Goal: Information Seeking & Learning: Learn about a topic

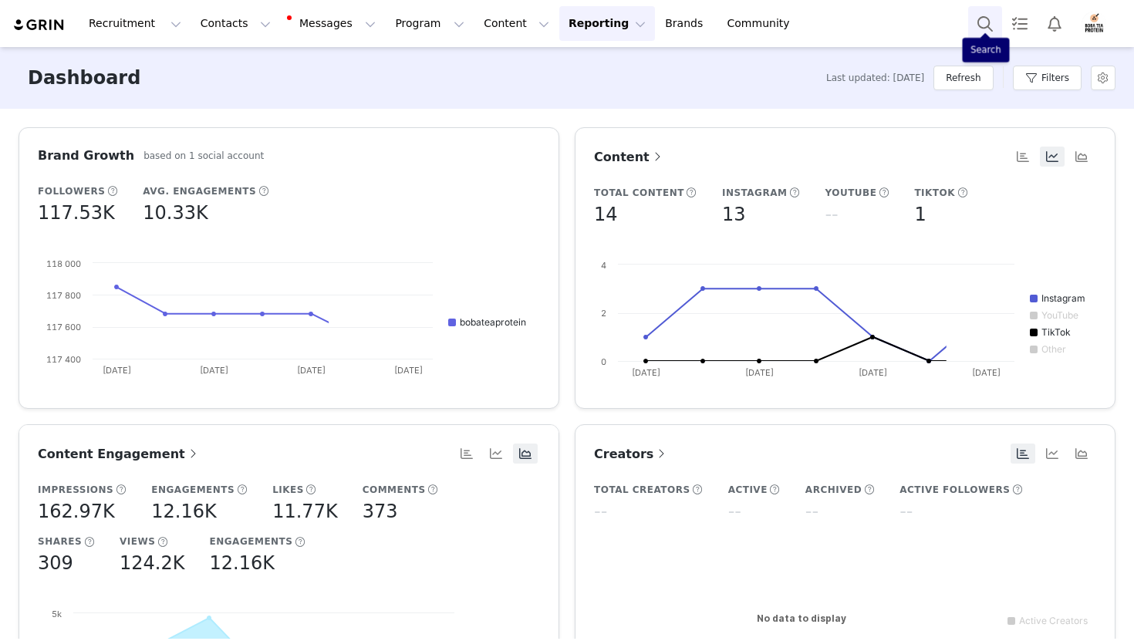
click at [991, 25] on button "Search" at bounding box center [985, 23] width 34 height 35
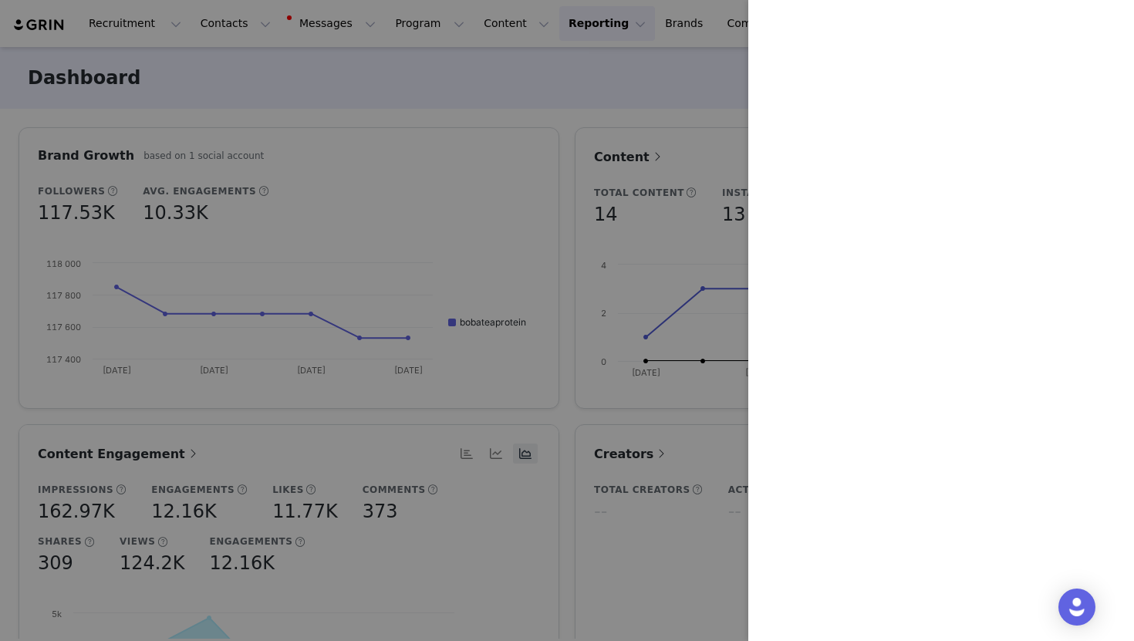
click at [686, 76] on div at bounding box center [567, 320] width 1134 height 641
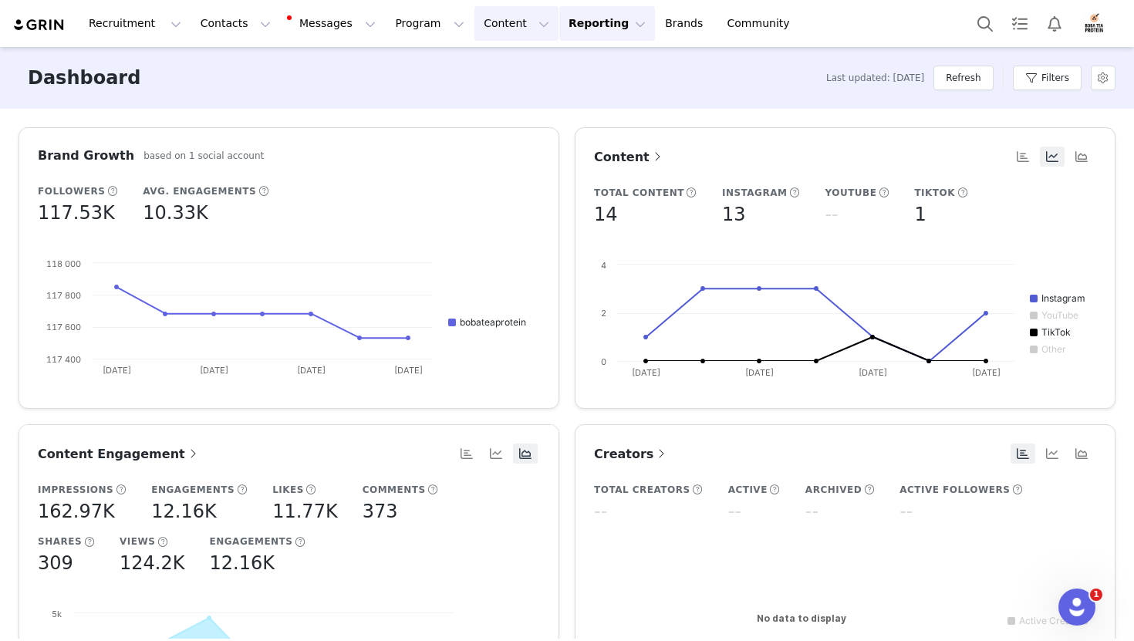
click at [485, 19] on button "Content Content" at bounding box center [516, 23] width 84 height 35
click at [490, 74] on p "Creator Content" at bounding box center [498, 68] width 86 height 16
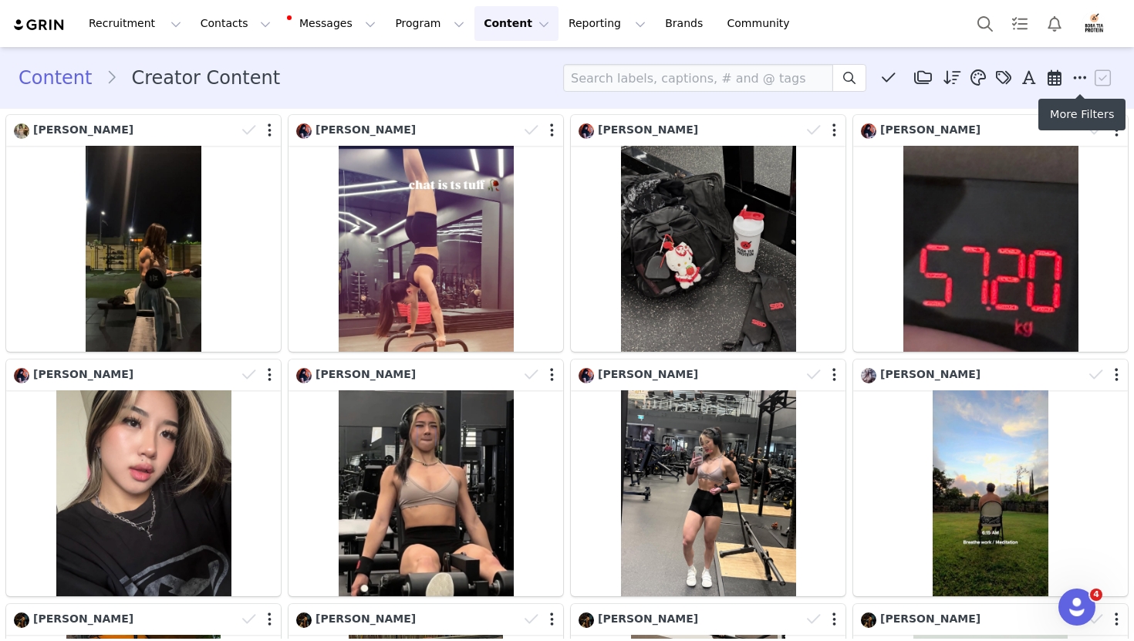
click at [1082, 81] on icon at bounding box center [1080, 77] width 14 height 15
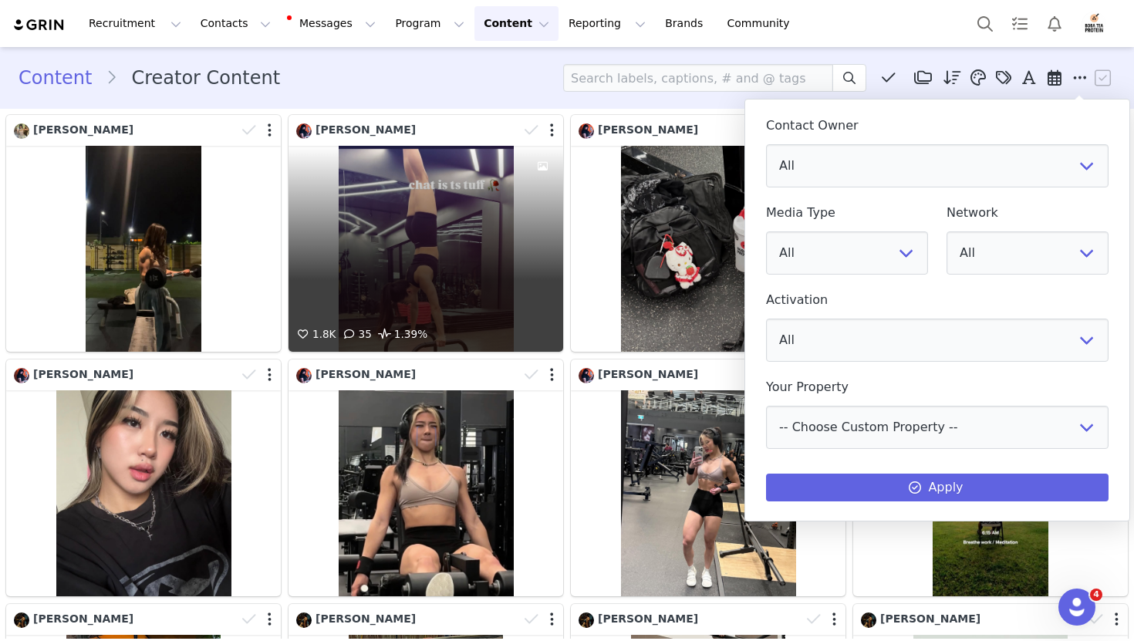
click at [424, 101] on div "Content Creator Content Media Library (0) IGC Folder (0) New Folder Edit Folder…" at bounding box center [567, 78] width 1134 height 52
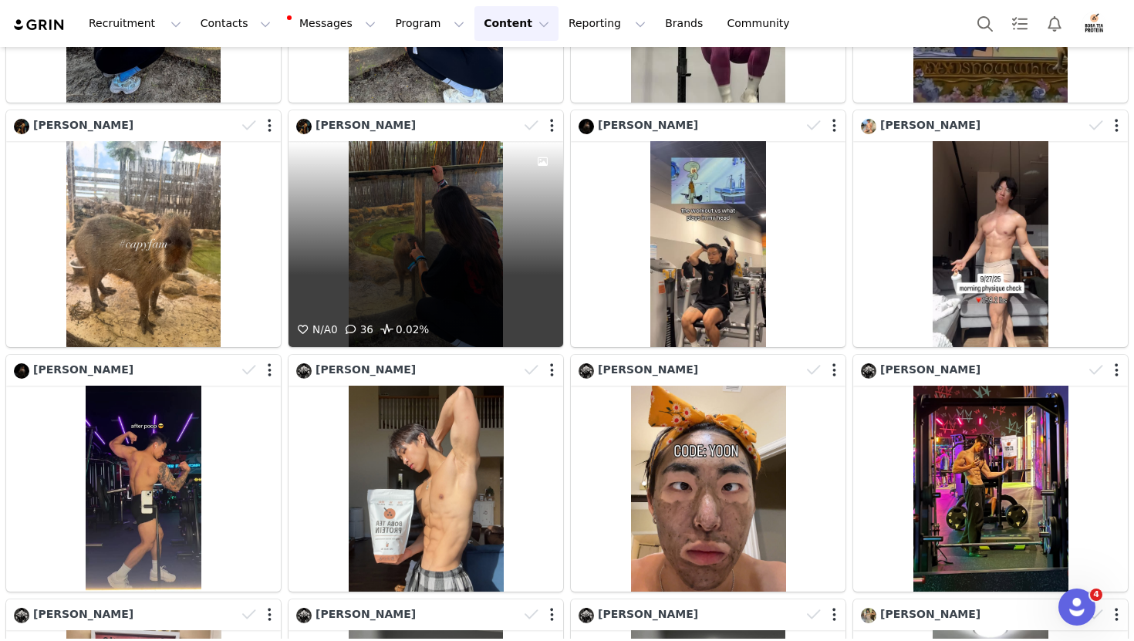
scroll to position [858, 0]
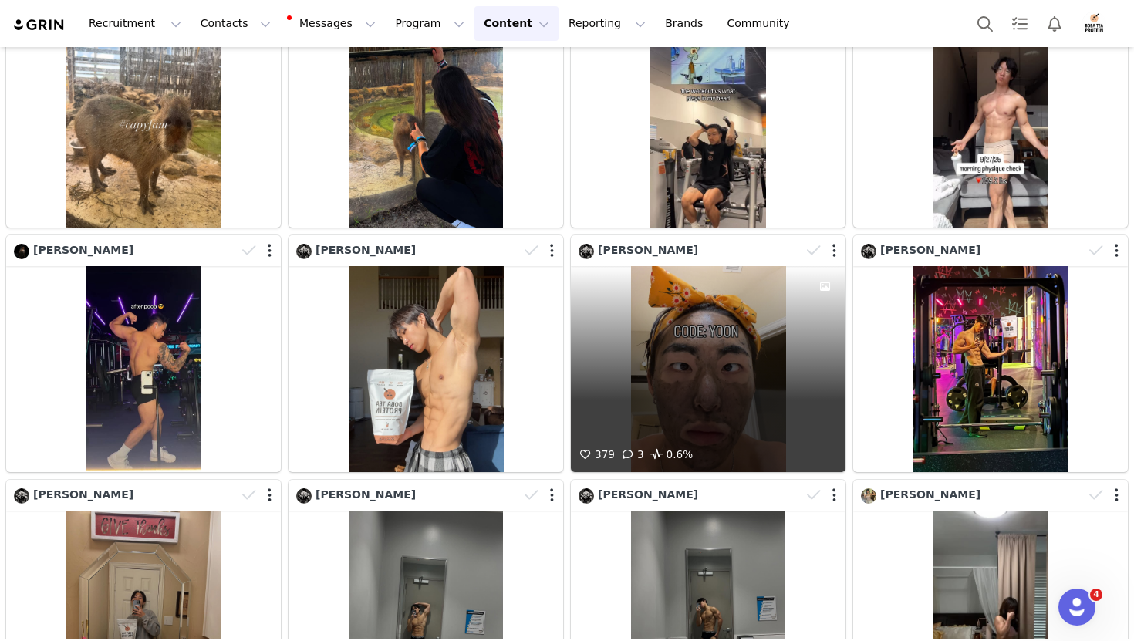
click at [676, 357] on div "379 3 0.6%" at bounding box center [708, 369] width 275 height 206
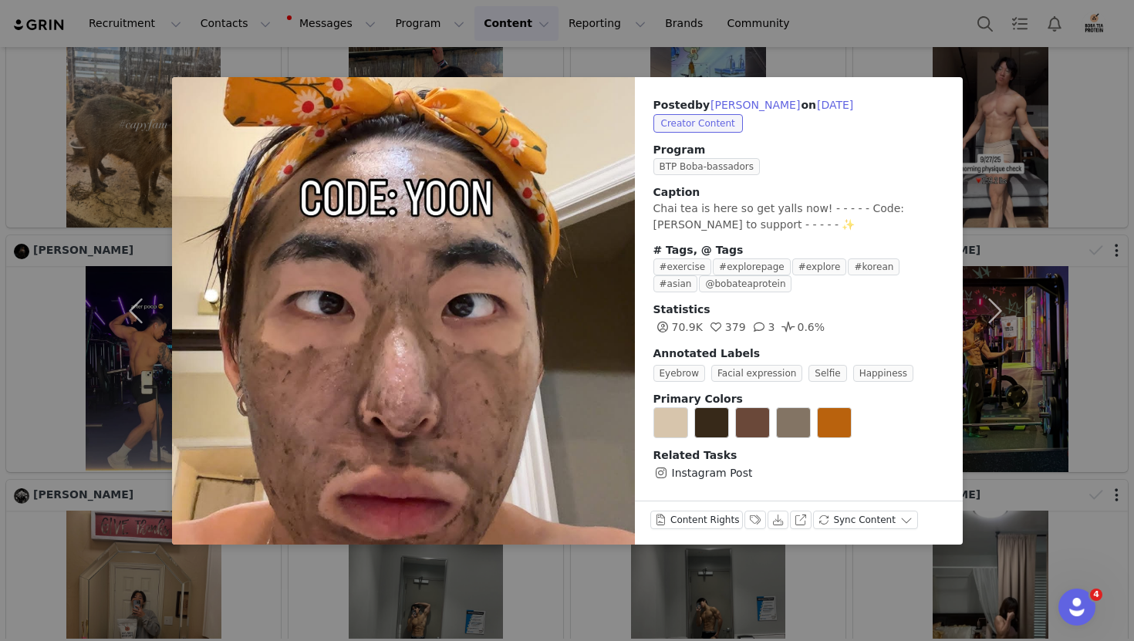
click at [1108, 182] on div "Posted by [PERSON_NAME] on [DATE] Creator Content Program BTP Boba-bassadors Ca…" at bounding box center [567, 320] width 1134 height 641
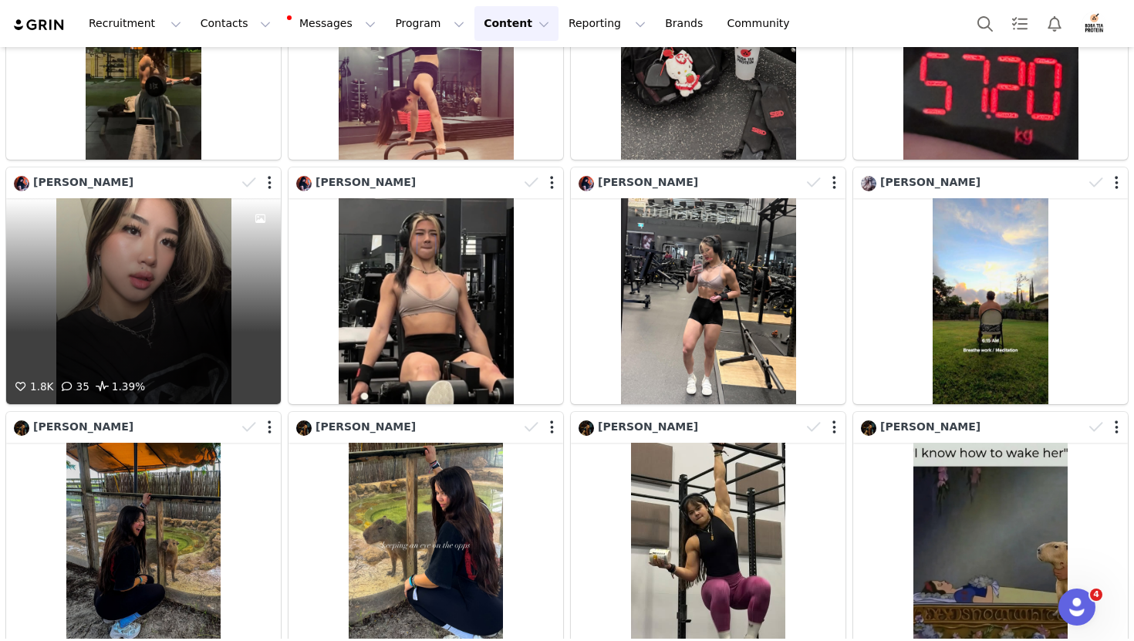
scroll to position [0, 0]
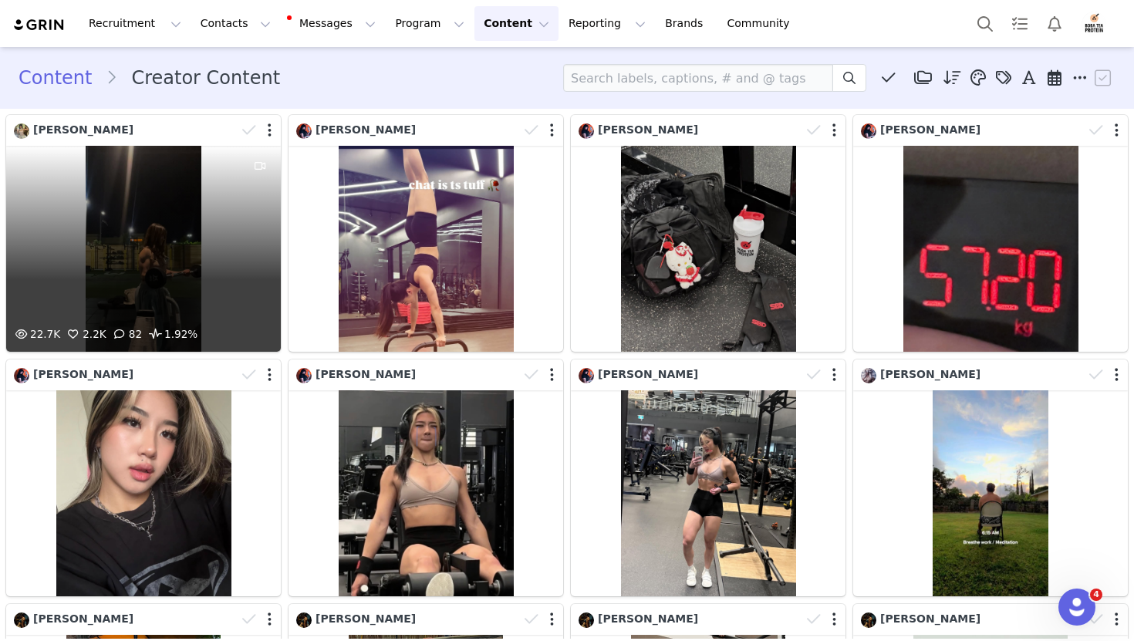
click at [206, 254] on div "22.7K 2.2K 82 1.92%" at bounding box center [143, 249] width 275 height 206
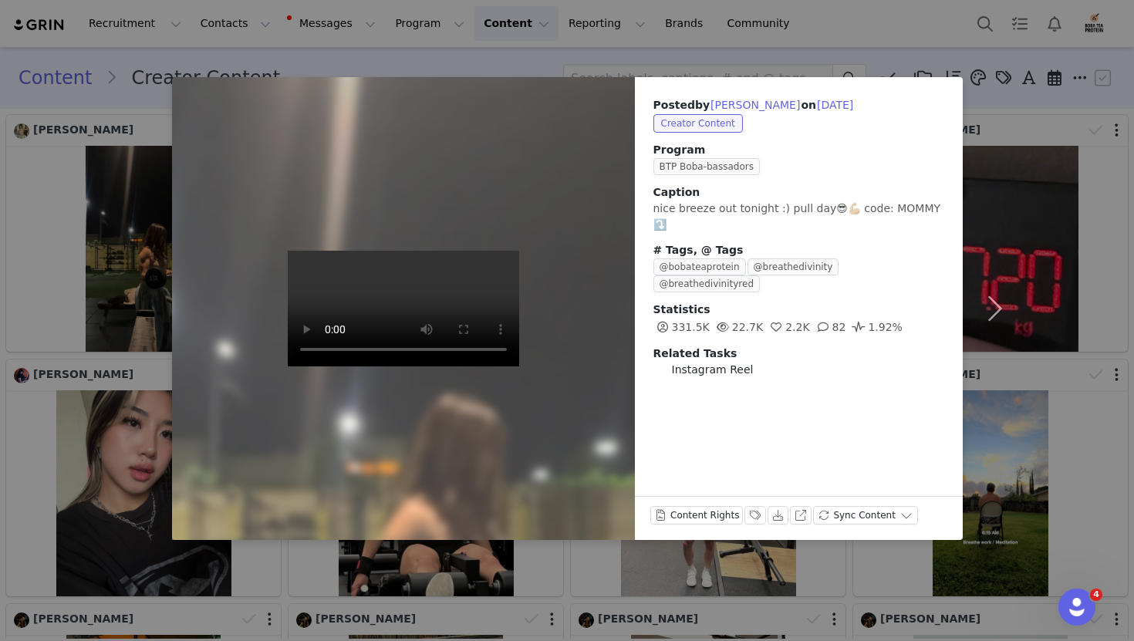
click at [1062, 285] on div "Posted by [PERSON_NAME] on [DATE] Creator Content Program BTP Boba-bassadors Ca…" at bounding box center [567, 320] width 1134 height 641
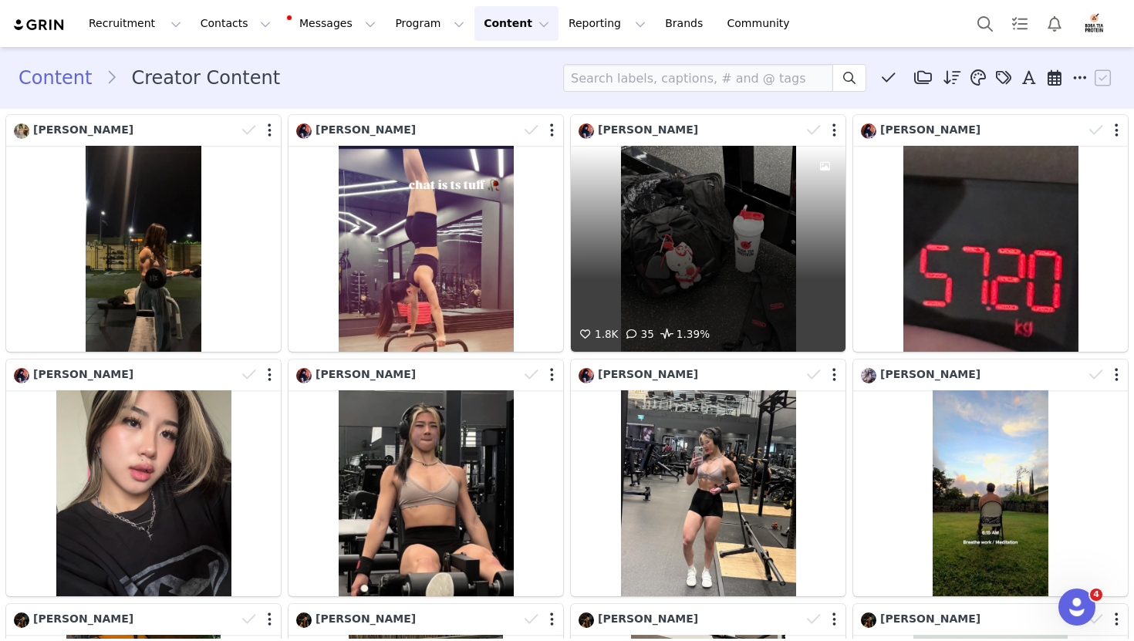
click at [727, 283] on div "1.8K 35 1.39%" at bounding box center [708, 249] width 275 height 206
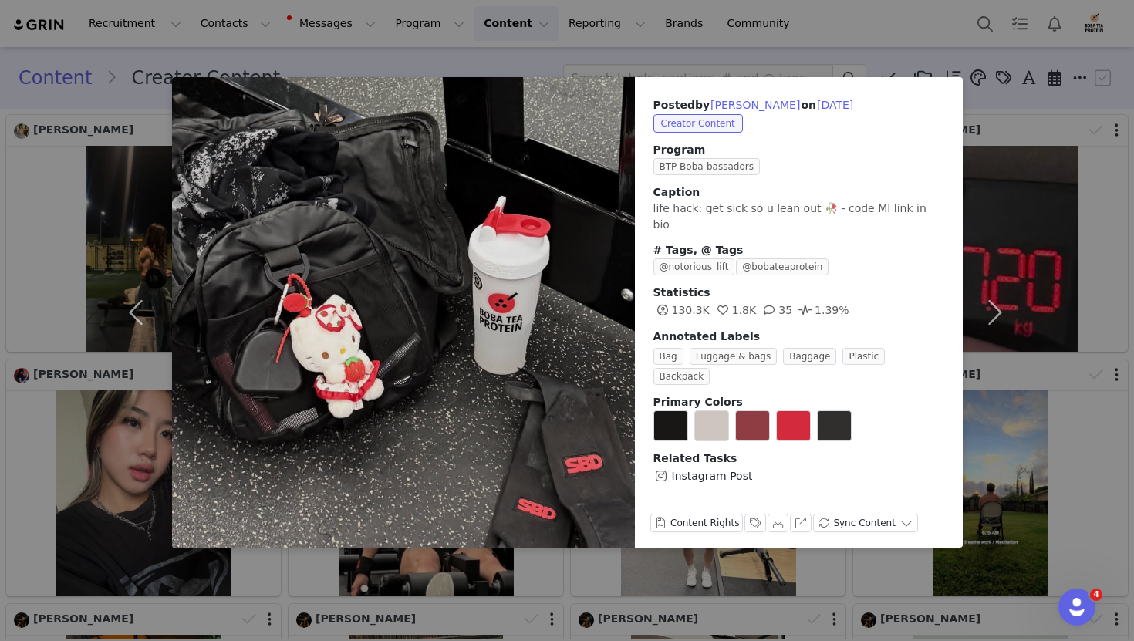
click at [1038, 214] on div "Posted by [PERSON_NAME] on [DATE] Creator Content Program BTP Boba-bassadors Ca…" at bounding box center [567, 320] width 1134 height 641
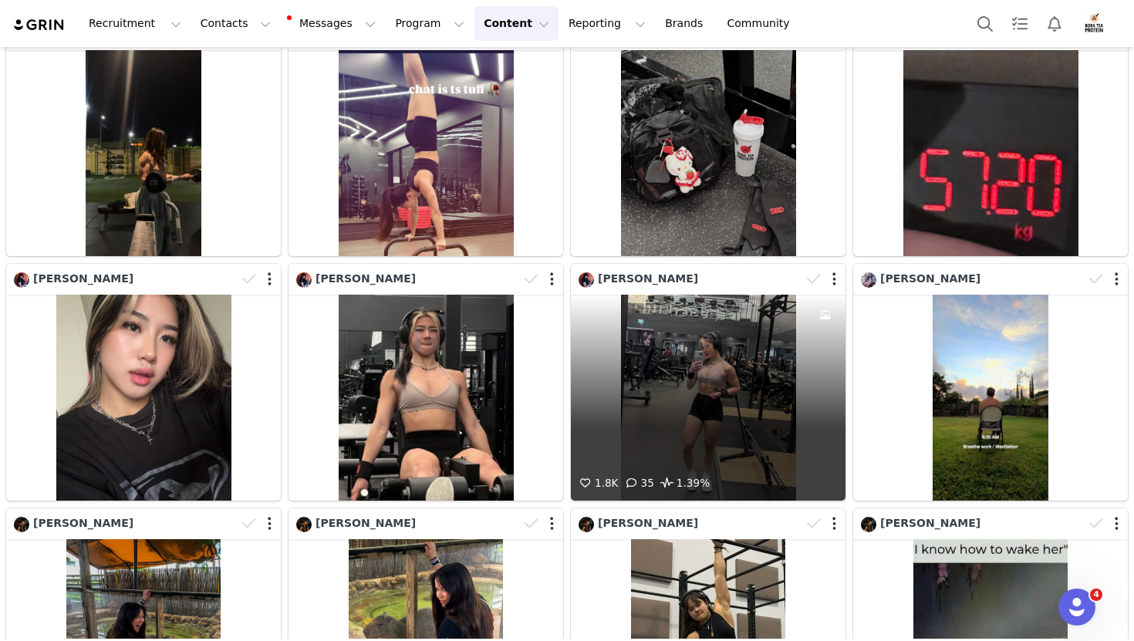
scroll to position [181, 0]
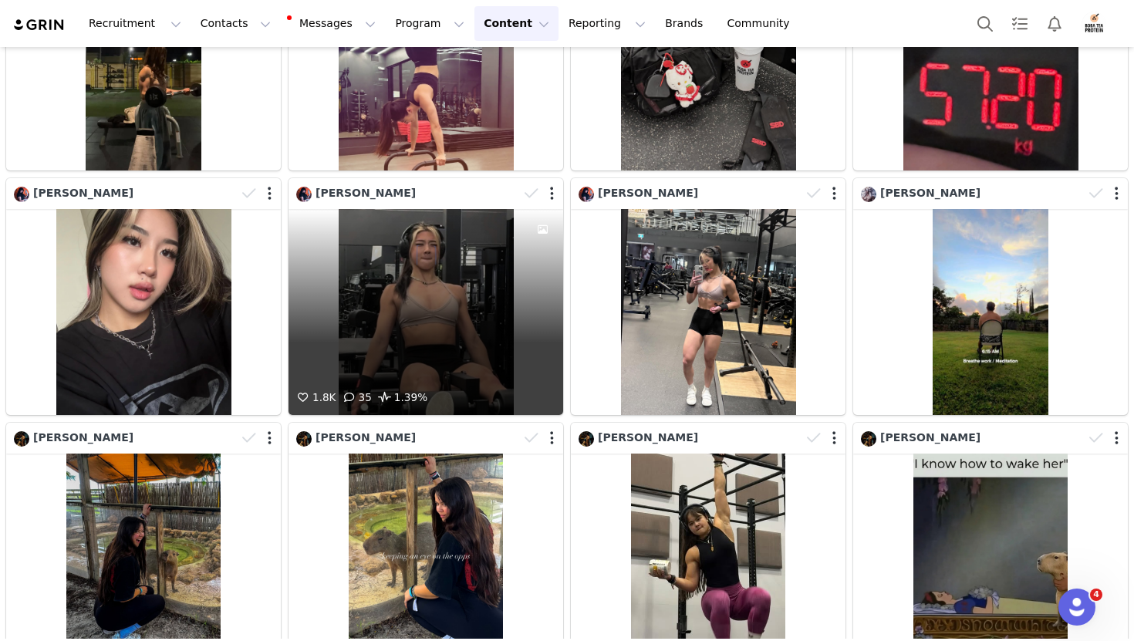
click at [447, 394] on div "1.8K 35 1.39%" at bounding box center [426, 402] width 275 height 26
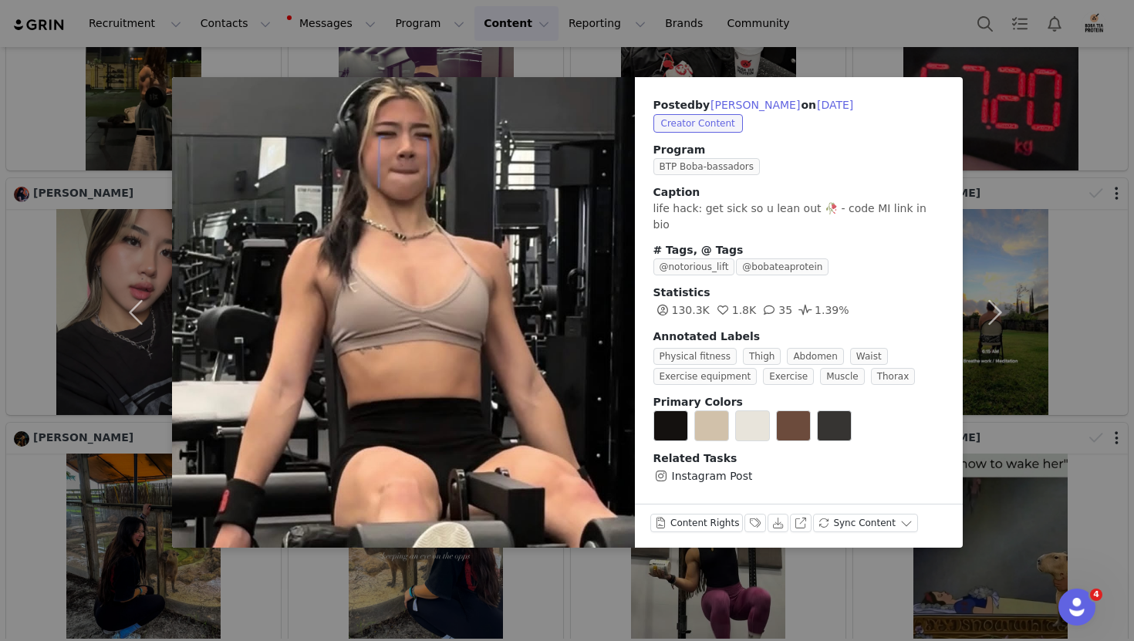
click at [1028, 150] on div "Posted by [PERSON_NAME] on [DATE] Creator Content Program BTP Boba-bassadors Ca…" at bounding box center [567, 320] width 1134 height 641
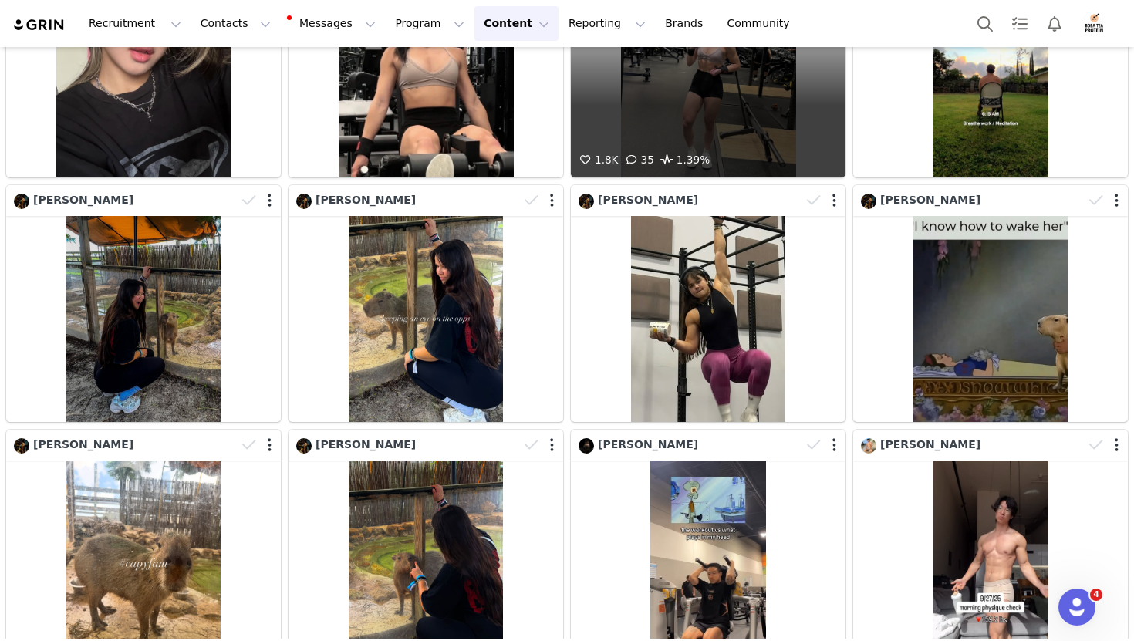
scroll to position [492, 0]
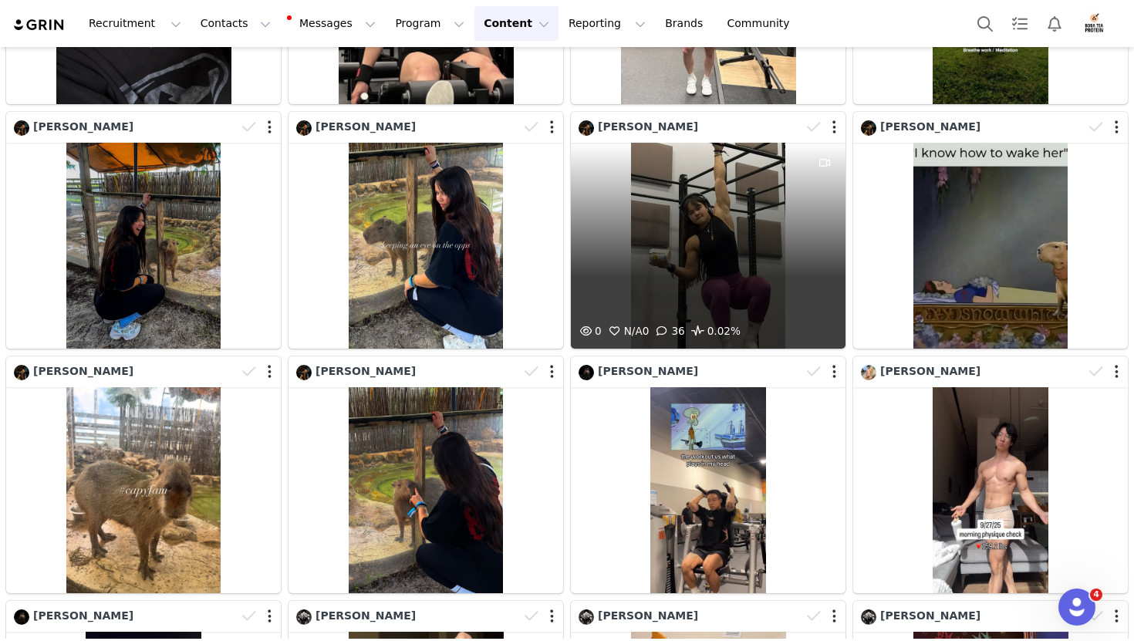
click at [800, 326] on div "0 N/A 0 36 0.02%" at bounding box center [708, 335] width 275 height 26
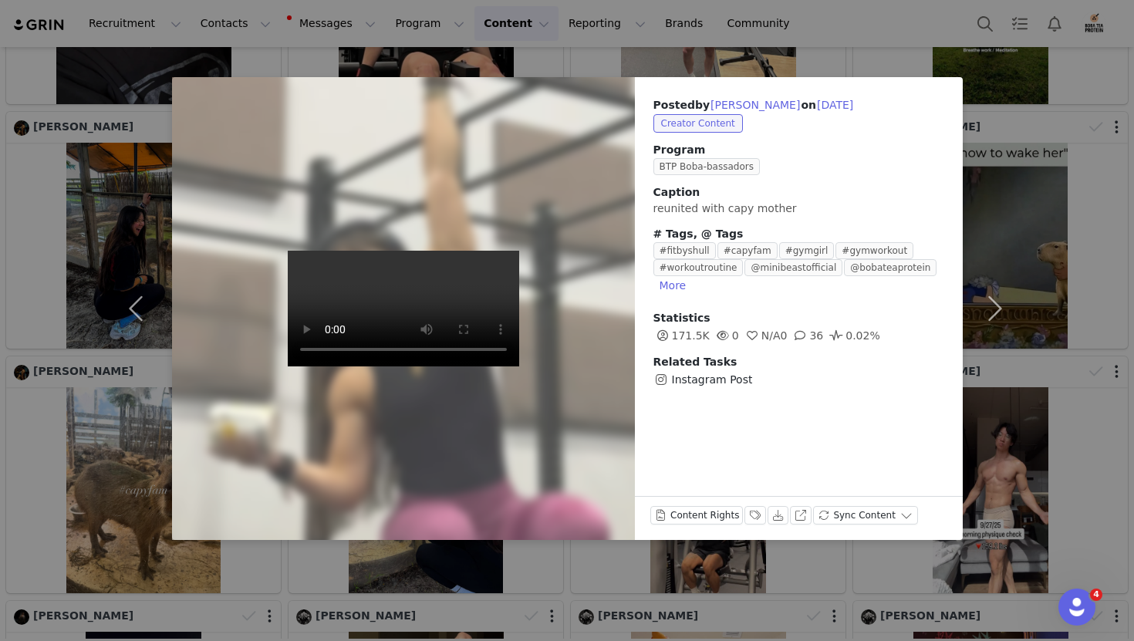
click at [768, 425] on div "Posted by [PERSON_NAME] on [DATE] Creator Content Program BTP Boba-bassadors Ca…" at bounding box center [799, 308] width 328 height 463
click at [700, 377] on span "Instagram Post" at bounding box center [712, 380] width 81 height 16
click at [519, 331] on video at bounding box center [403, 309] width 231 height 116
click at [996, 77] on button "button" at bounding box center [995, 308] width 65 height 463
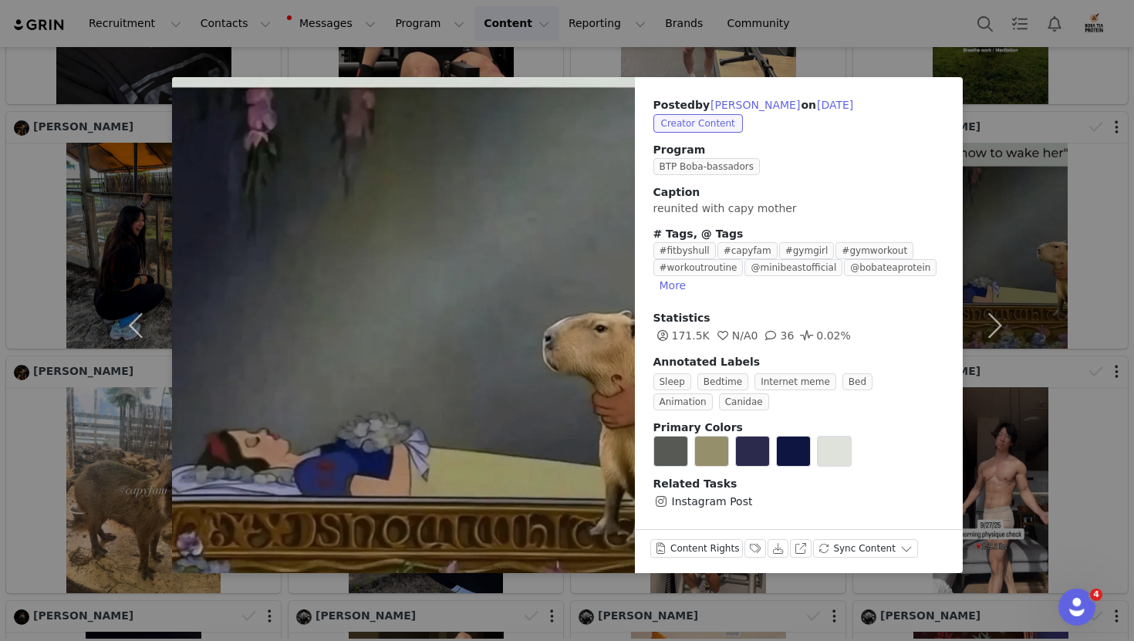
click at [1102, 167] on div "Posted by [PERSON_NAME] on [DATE] Creator Content Program BTP Boba-bassadors Ca…" at bounding box center [567, 320] width 1134 height 641
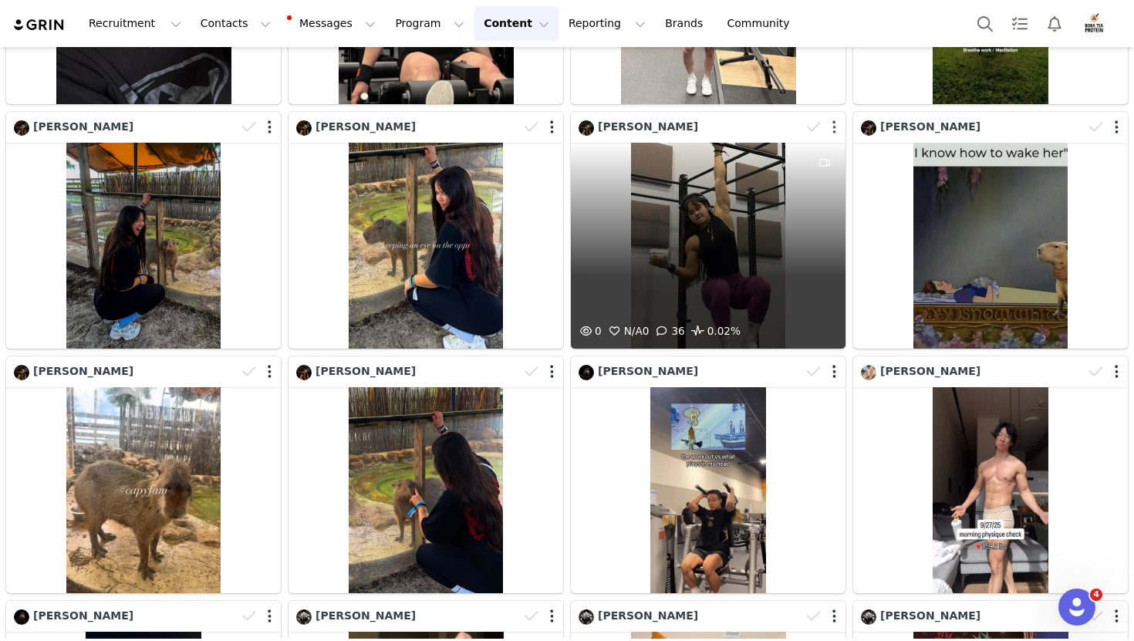
click at [835, 127] on button "button" at bounding box center [834, 127] width 4 height 15
click at [755, 292] on div "0 N/A 0 36 0.02%" at bounding box center [708, 246] width 275 height 206
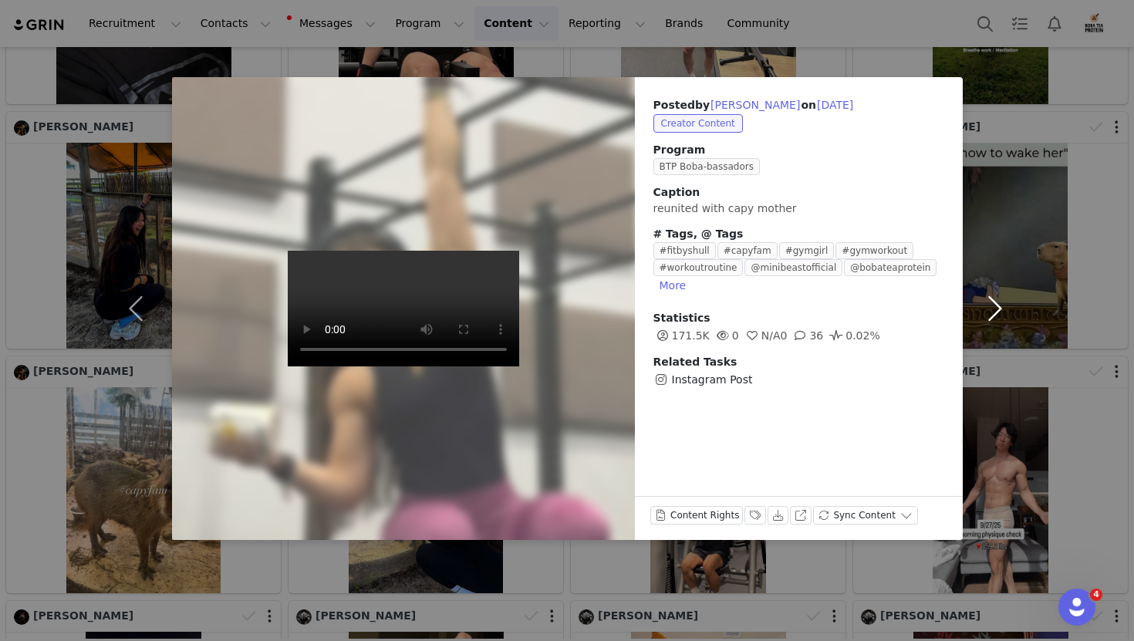
click at [1005, 301] on button "button" at bounding box center [995, 308] width 65 height 463
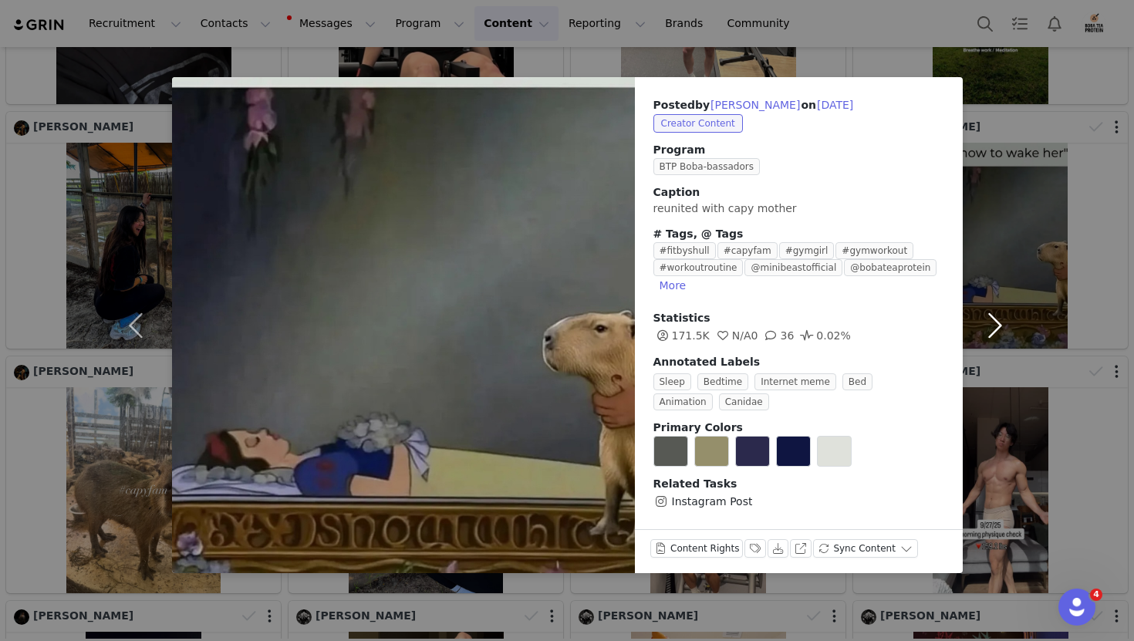
click at [987, 417] on button "button" at bounding box center [995, 325] width 65 height 496
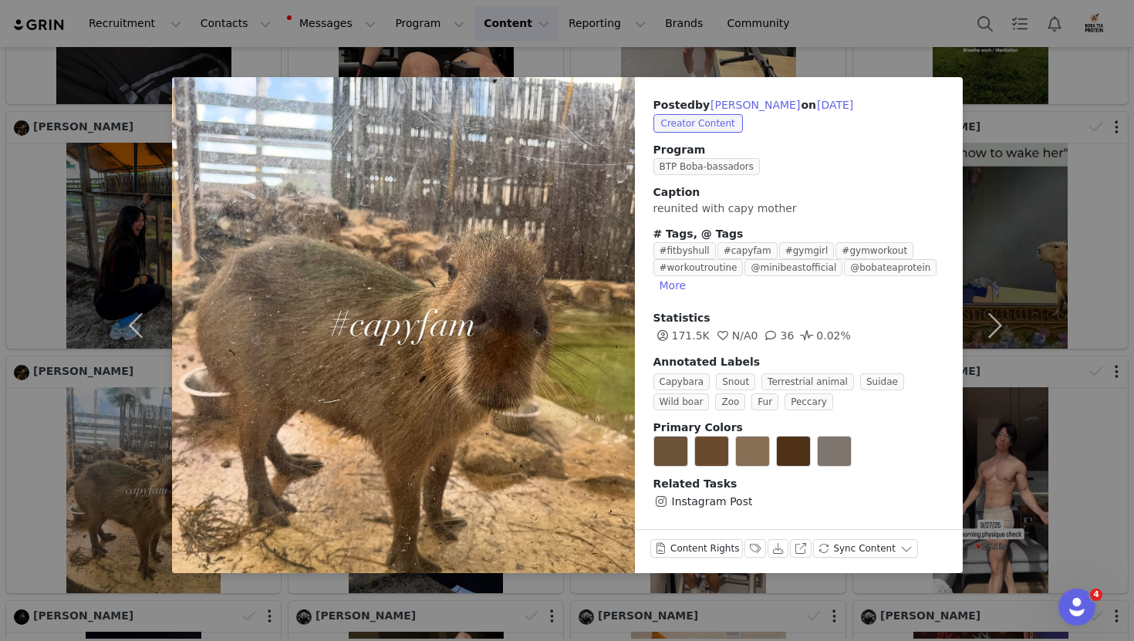
click at [1050, 376] on div "Posted by [PERSON_NAME] on [DATE] Creator Content Program BTP Boba-bassadors Ca…" at bounding box center [567, 320] width 1134 height 641
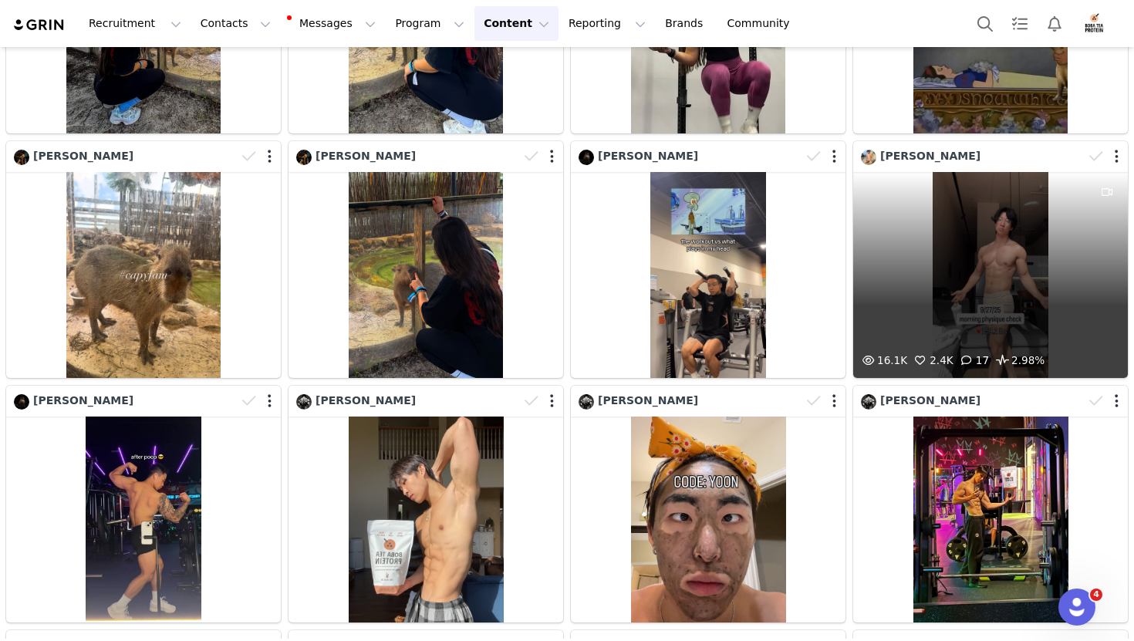
scroll to position [727, 0]
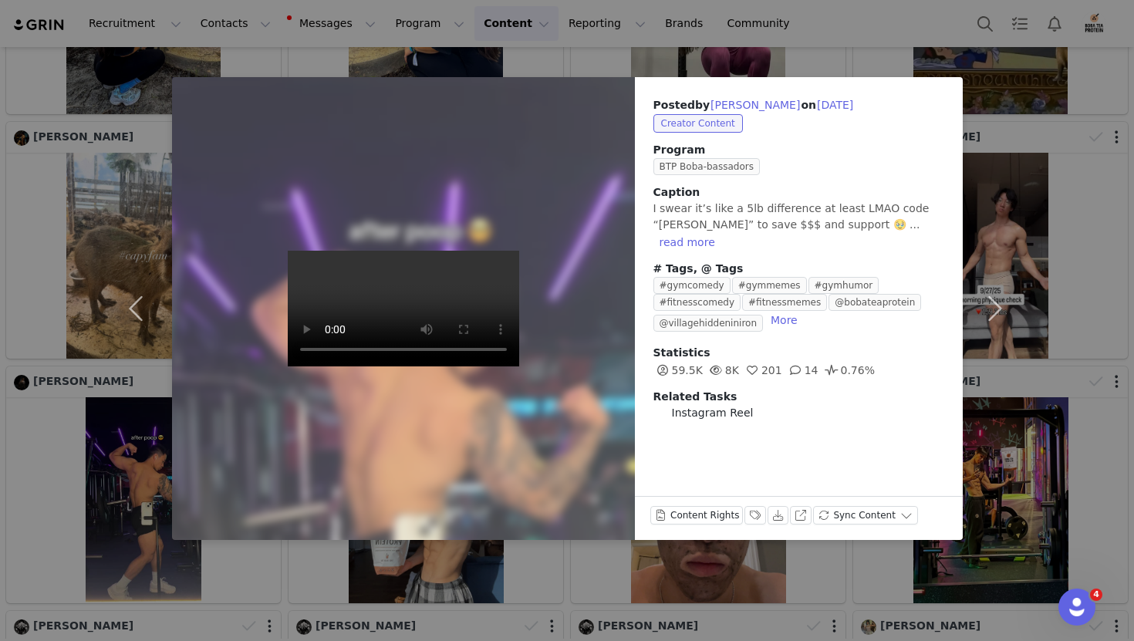
click at [1099, 213] on div "Posted by [PERSON_NAME] on [DATE] Creator Content Program BTP Boba-bassadors Ca…" at bounding box center [567, 320] width 1134 height 641
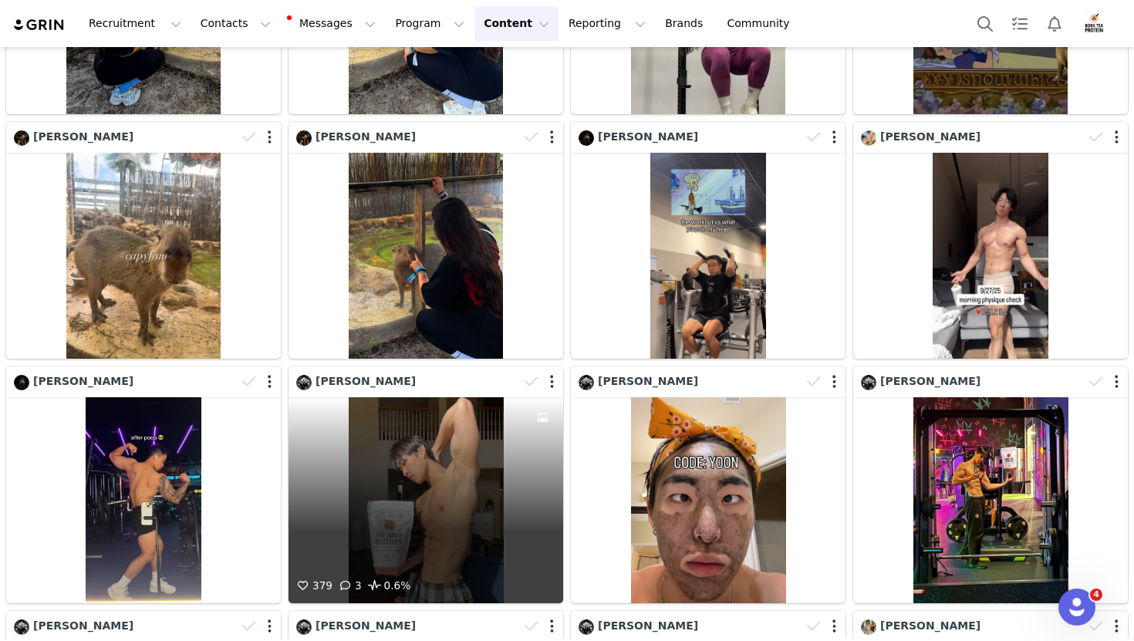
click at [389, 532] on div "379 3 0.6%" at bounding box center [426, 500] width 275 height 206
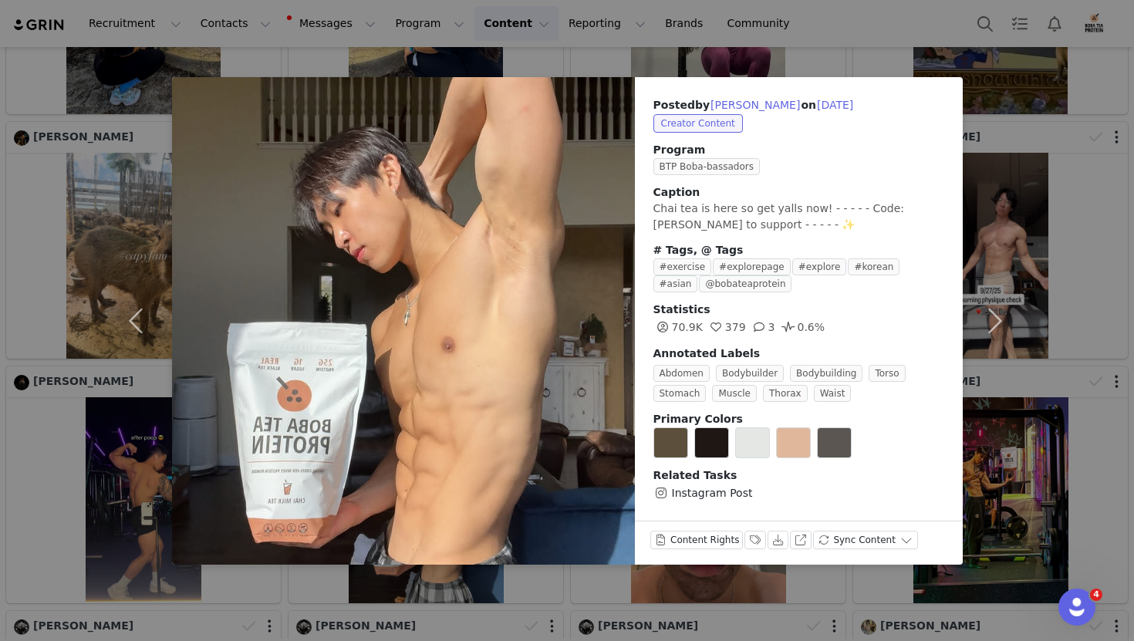
click at [1034, 316] on div "Posted by [PERSON_NAME] on [DATE] Creator Content Program BTP Boba-bassadors Ca…" at bounding box center [567, 320] width 1134 height 641
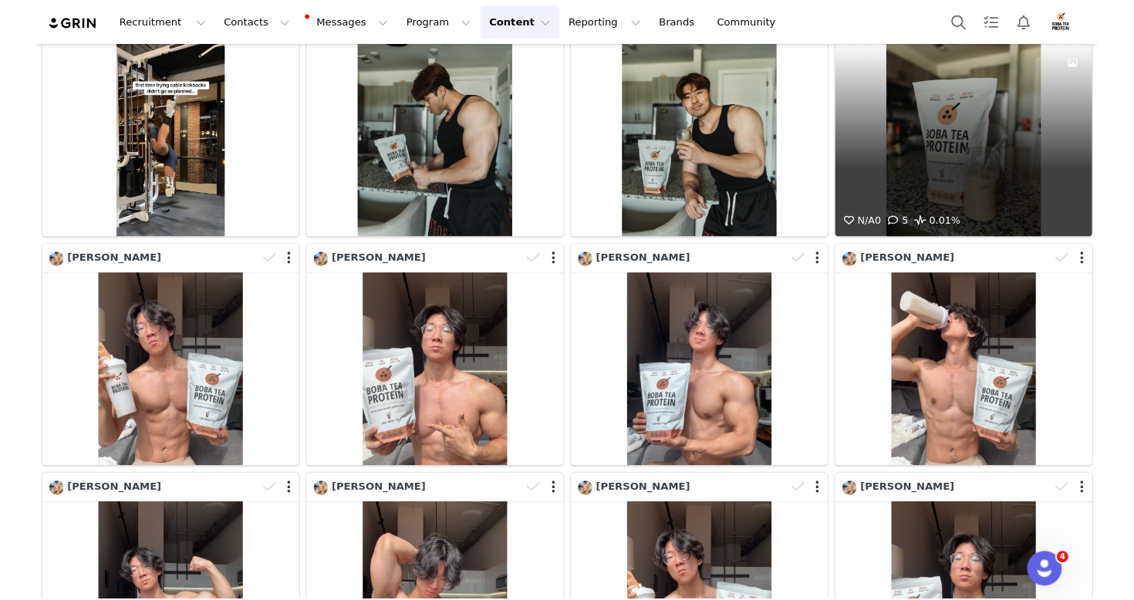
scroll to position [1616, 0]
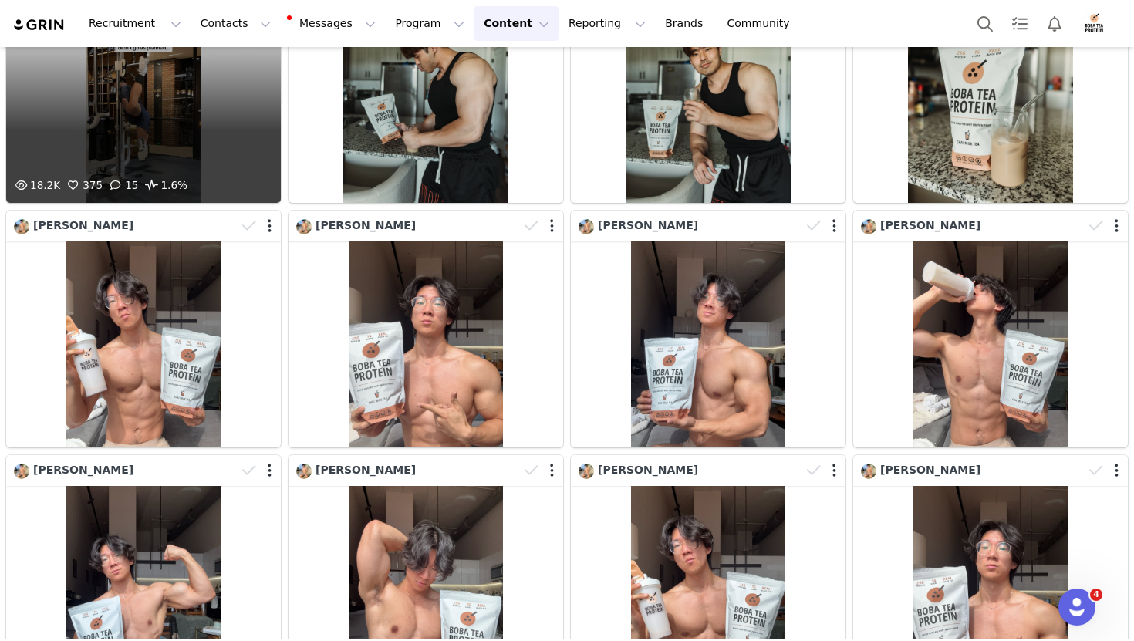
click at [209, 145] on div "18.2K 375 15 1.6%" at bounding box center [143, 100] width 275 height 206
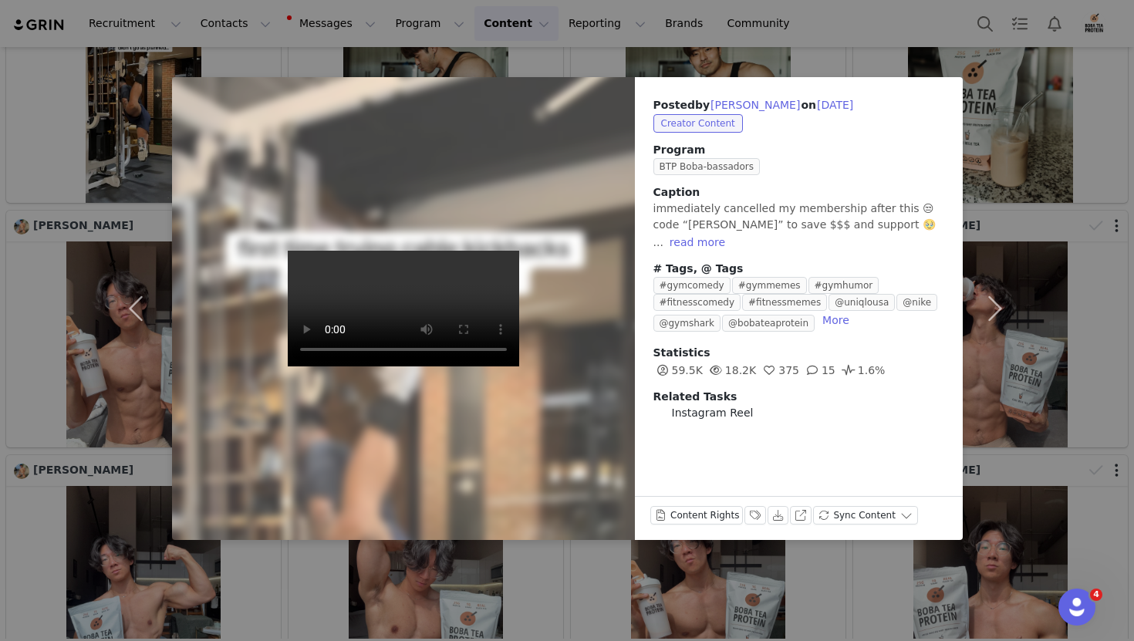
click at [172, 255] on div at bounding box center [403, 308] width 509 height 509
click at [143, 250] on button "button" at bounding box center [139, 308] width 65 height 463
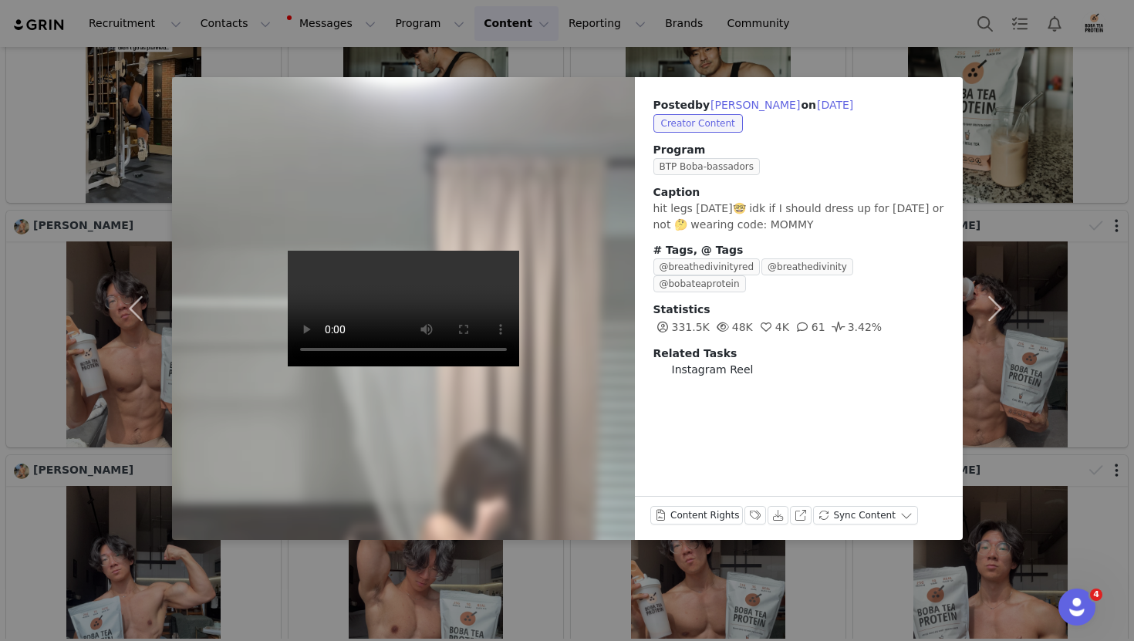
click at [1060, 41] on div "Posted by [PERSON_NAME] on [DATE] Creator Content Program BTP Boba-bassadors Ca…" at bounding box center [567, 320] width 1134 height 641
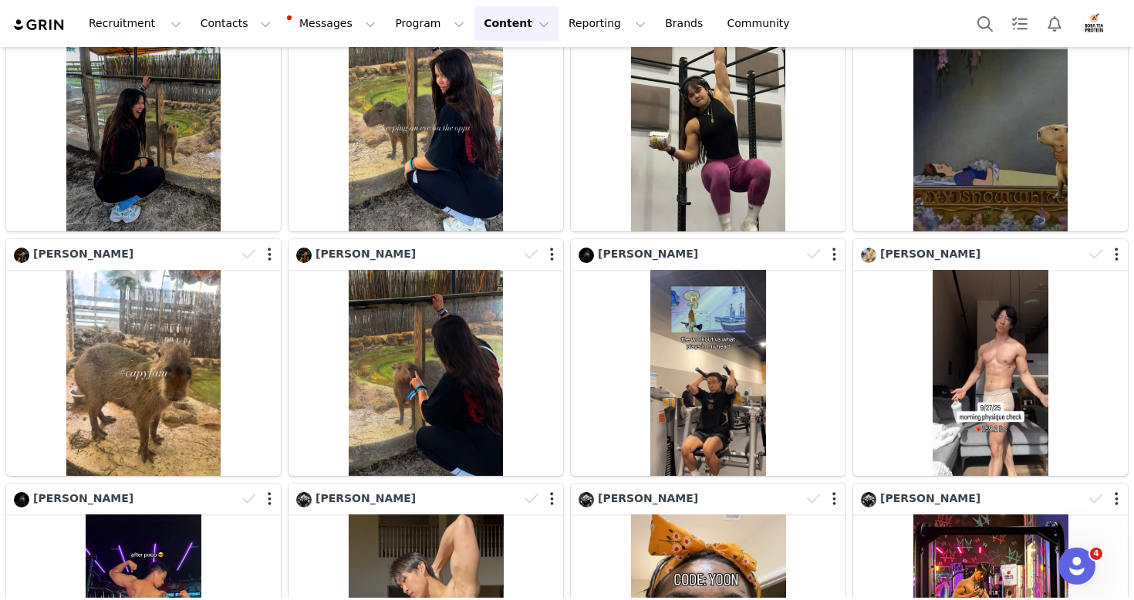
scroll to position [904, 0]
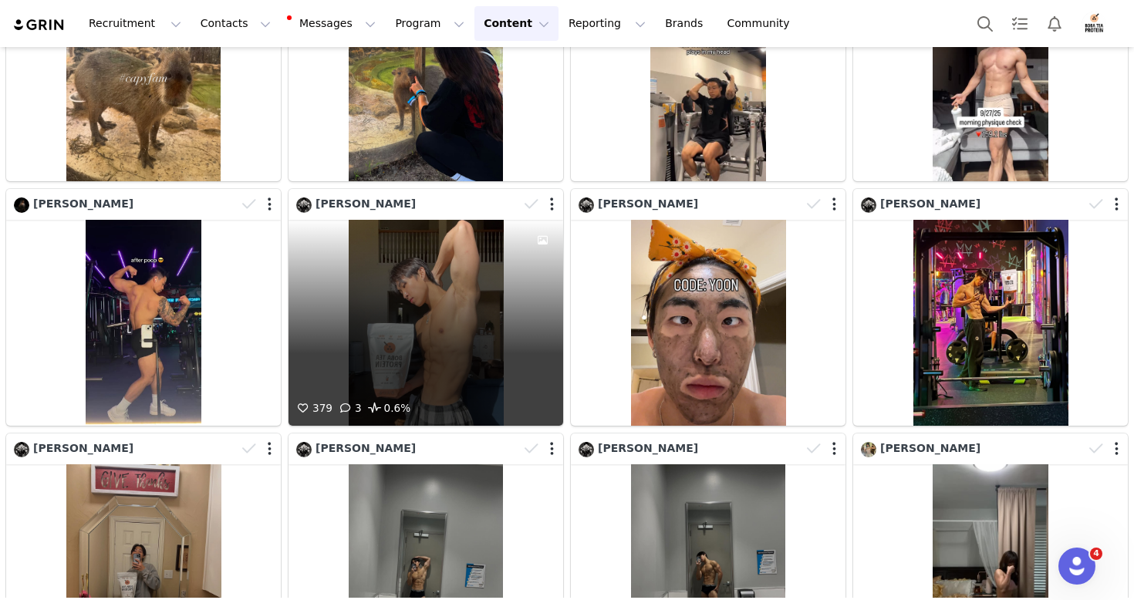
click at [459, 305] on div "379 3 0.6%" at bounding box center [426, 323] width 275 height 206
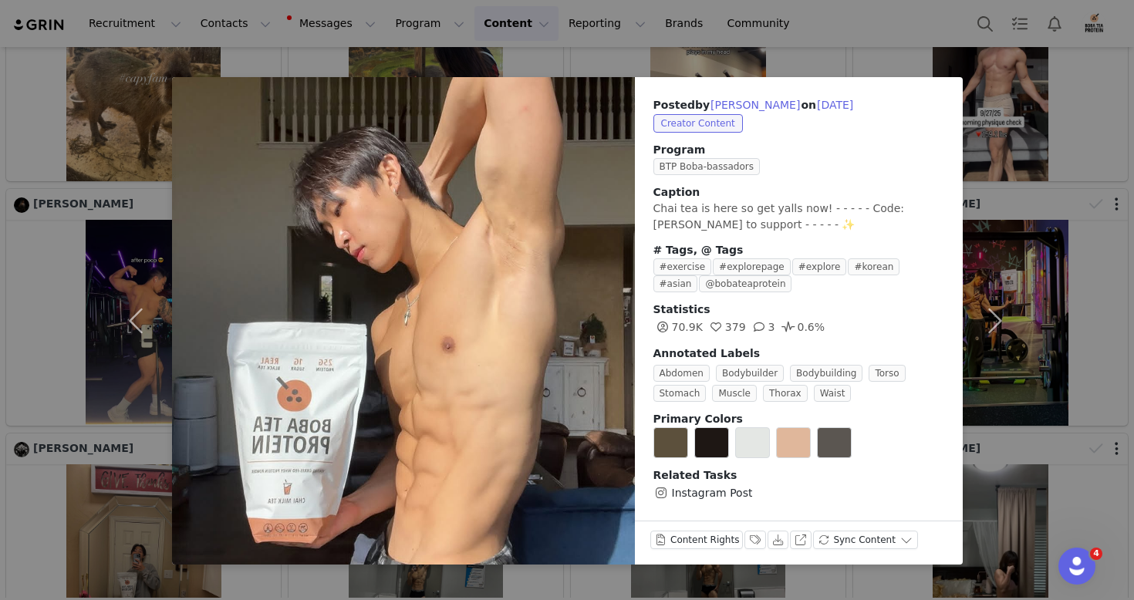
click at [673, 42] on div "Posted by [PERSON_NAME] on [DATE] Creator Content Program BTP Boba-bassadors Ca…" at bounding box center [567, 300] width 1134 height 600
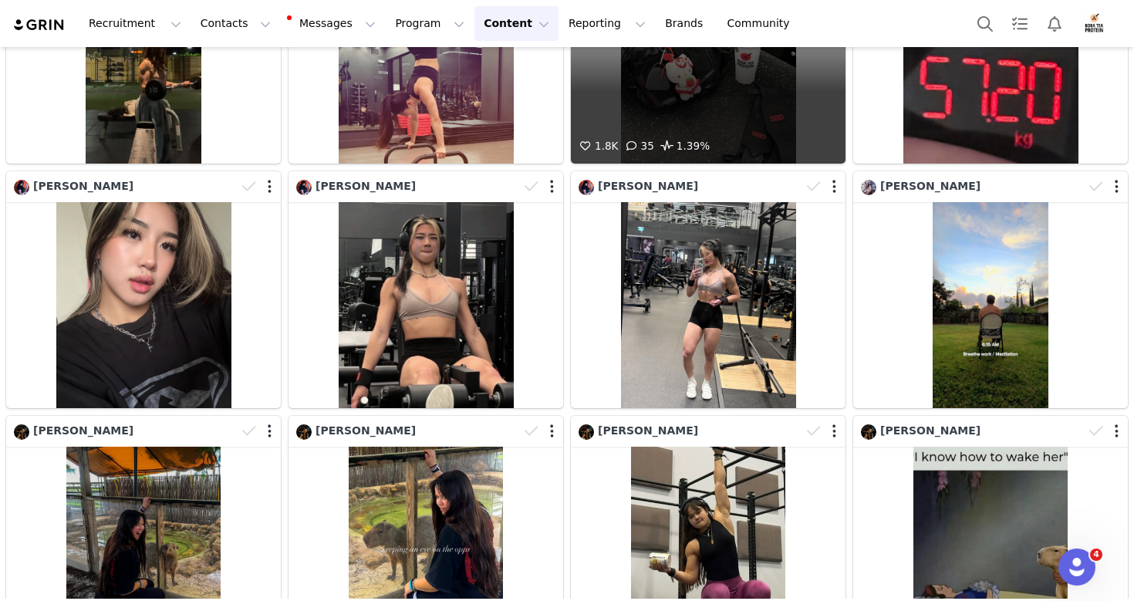
scroll to position [471, 0]
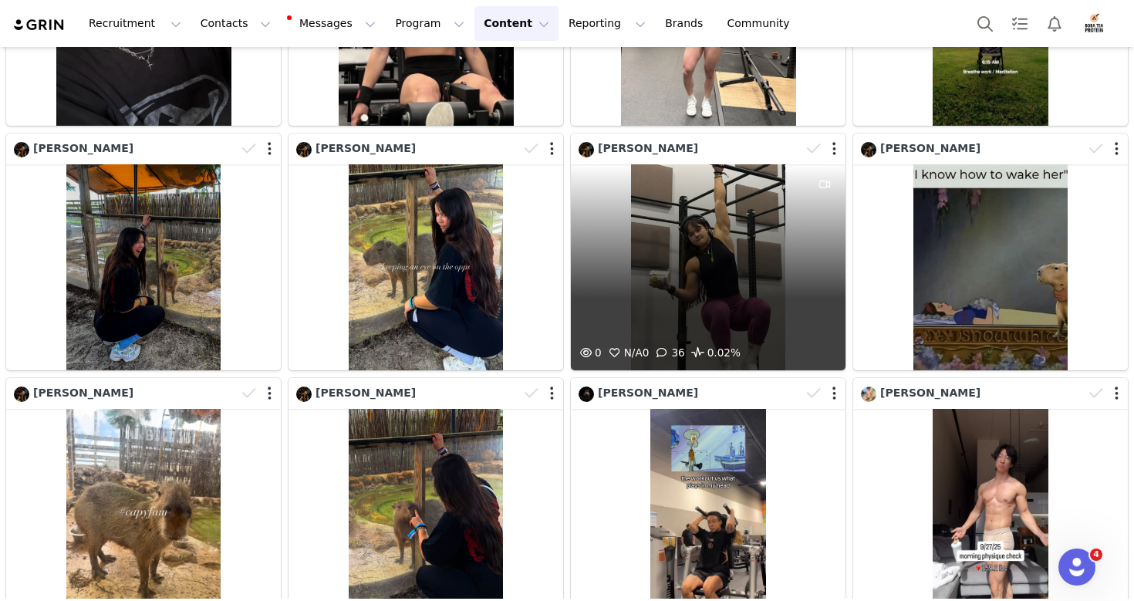
click at [645, 252] on div "0 N/A 0 36 0.02%" at bounding box center [708, 267] width 275 height 206
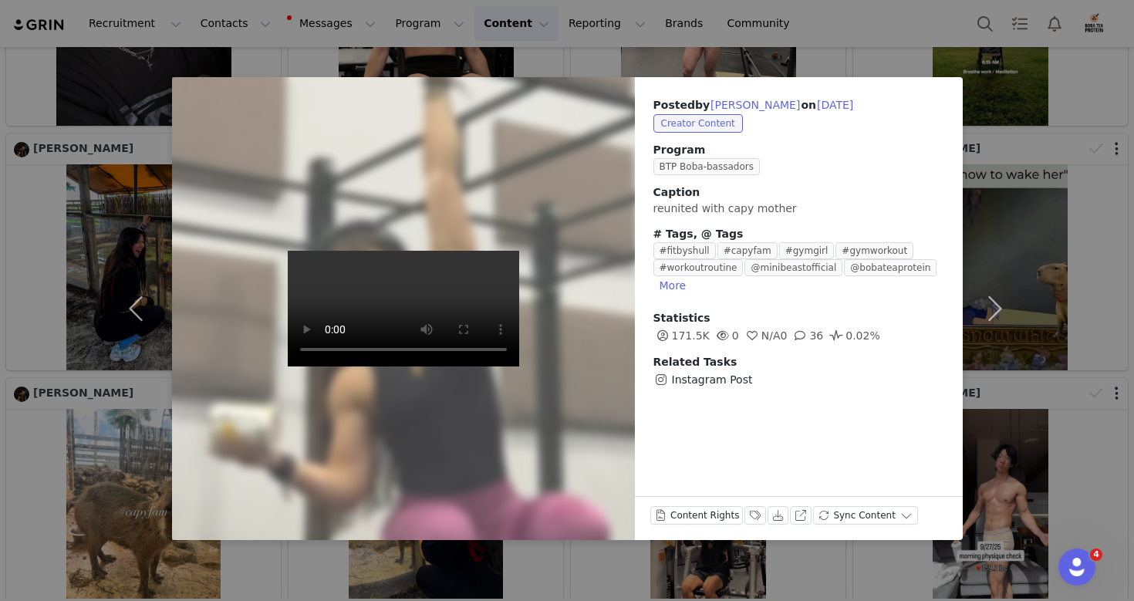
click at [1078, 35] on div "Posted by [PERSON_NAME] on [DATE] Creator Content Program BTP Boba-bassadors Ca…" at bounding box center [567, 300] width 1134 height 601
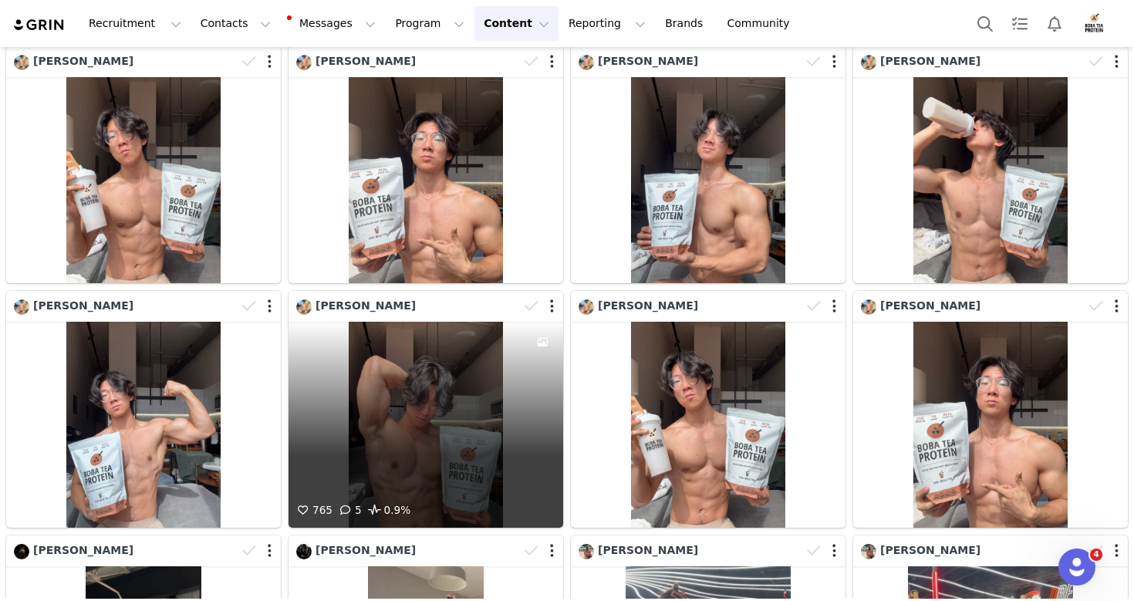
scroll to position [1969, 0]
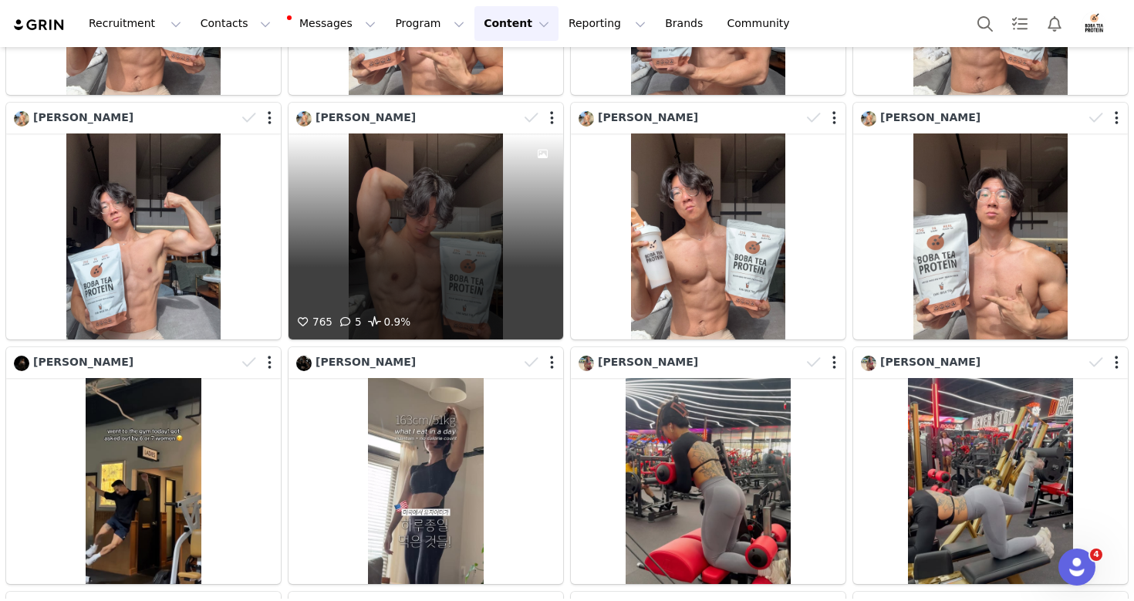
click at [351, 287] on div "765 5 0.9%" at bounding box center [426, 236] width 275 height 206
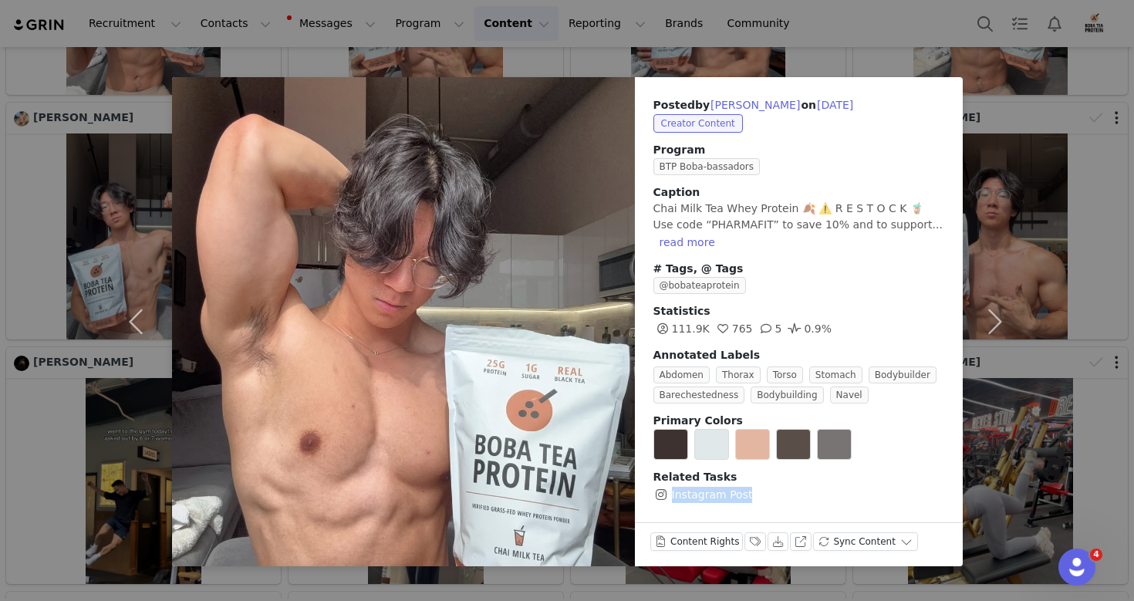
drag, startPoint x: 752, startPoint y: 495, endPoint x: 670, endPoint y: 488, distance: 82.1
click at [670, 488] on div "Instagram Post" at bounding box center [798, 494] width 291 height 19
click at [141, 357] on button "button" at bounding box center [139, 321] width 65 height 489
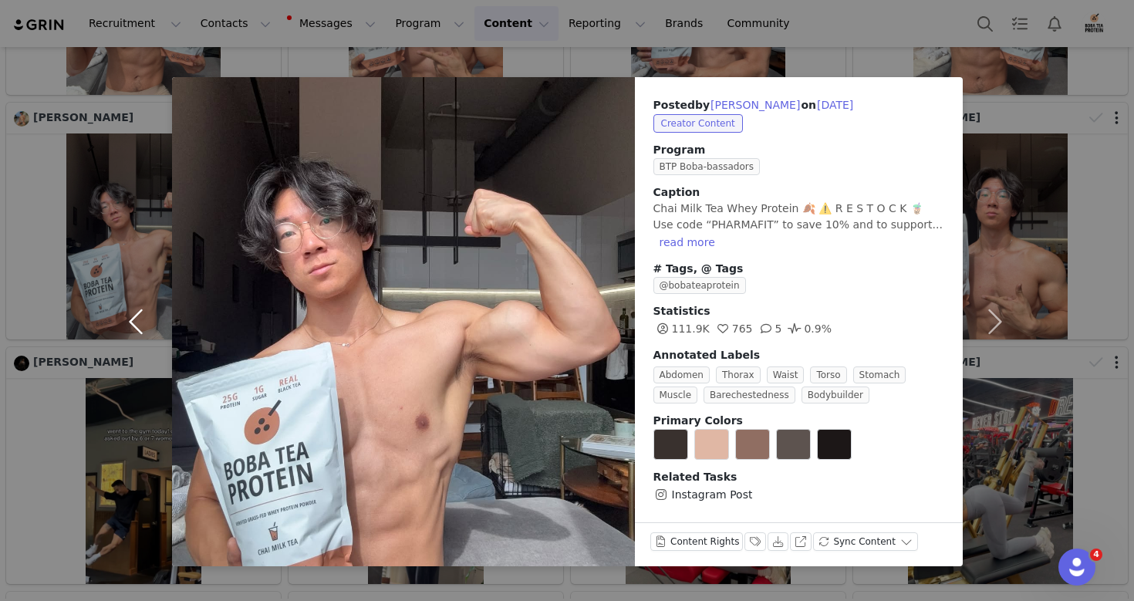
click at [155, 305] on button "button" at bounding box center [139, 321] width 65 height 489
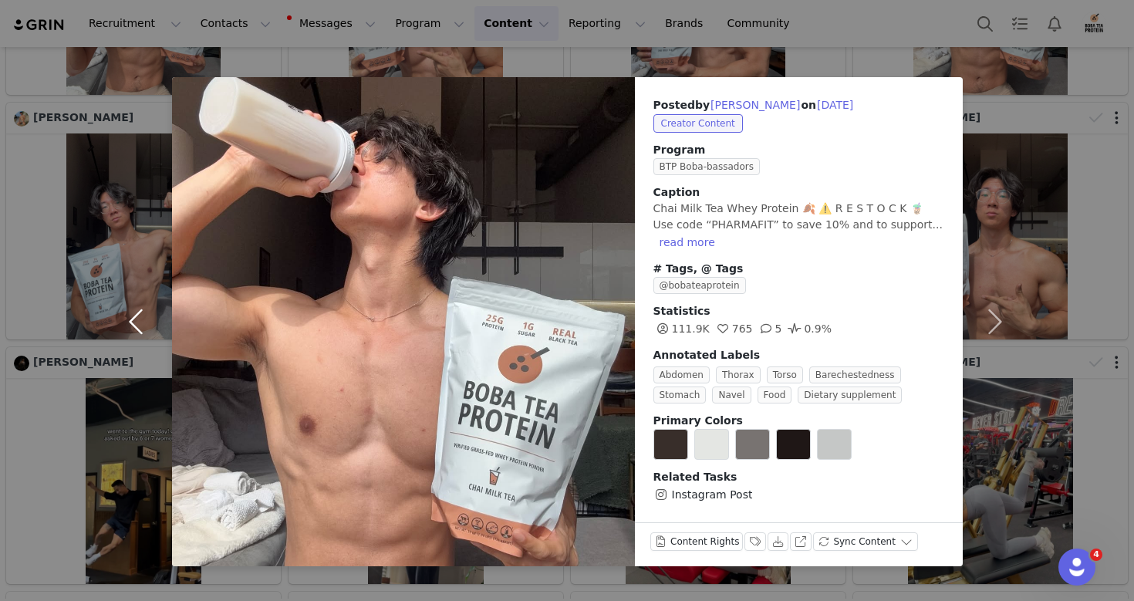
click at [155, 305] on button "button" at bounding box center [139, 321] width 65 height 489
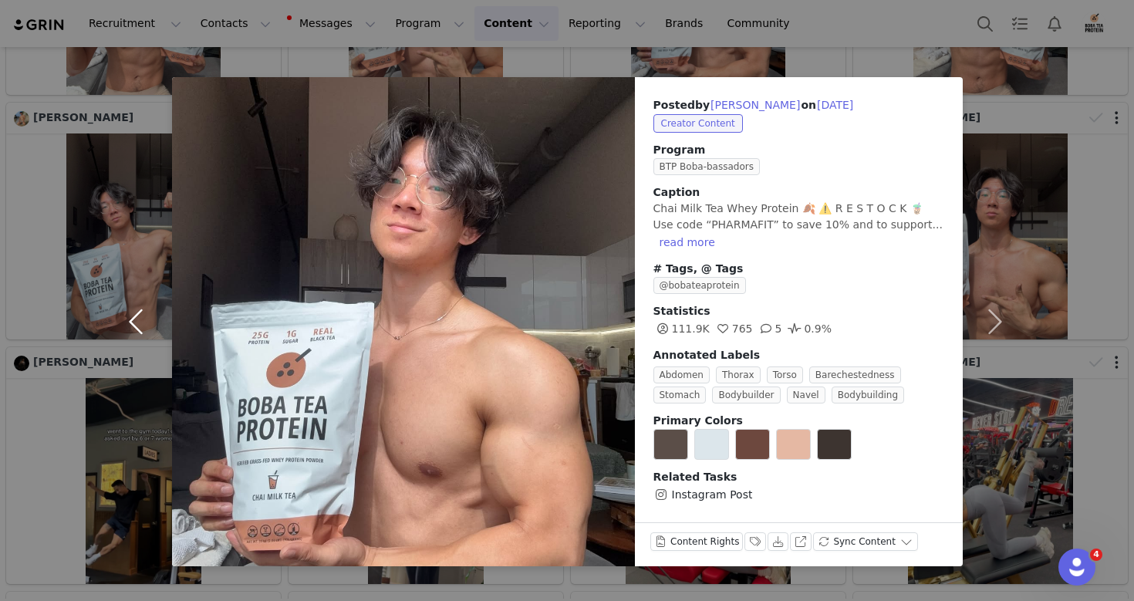
click at [155, 305] on button "button" at bounding box center [139, 321] width 65 height 489
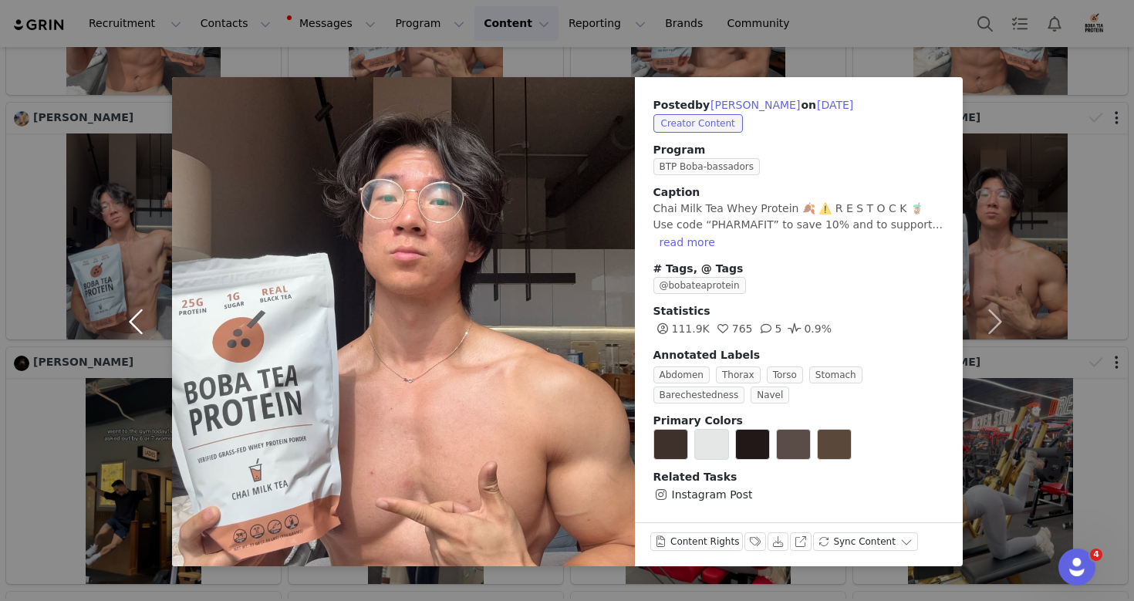
click at [155, 305] on button "button" at bounding box center [139, 321] width 65 height 489
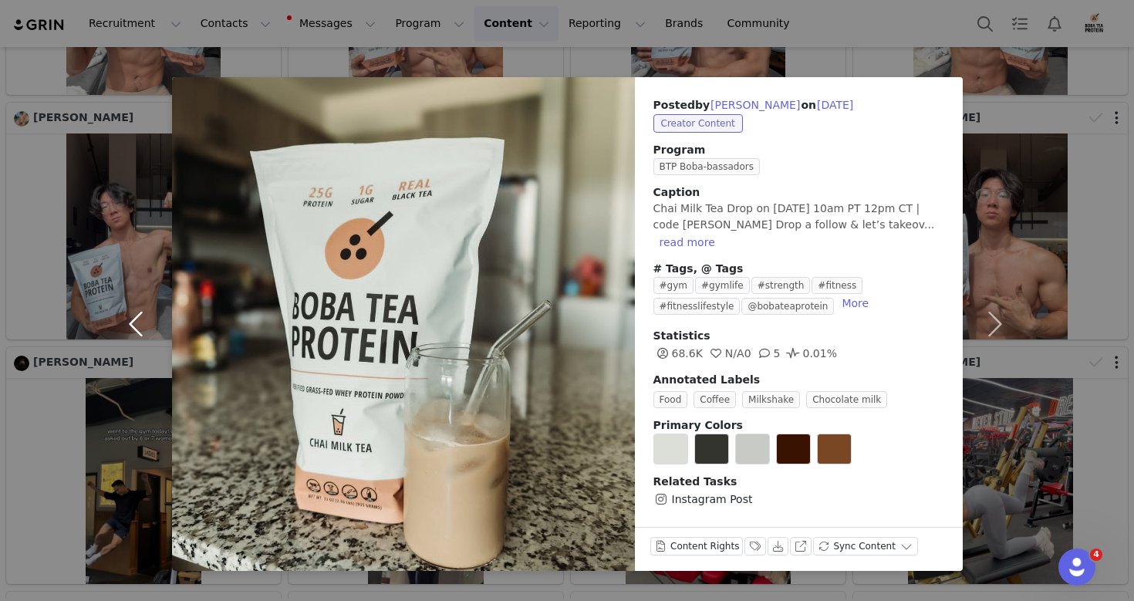
click at [155, 305] on button "button" at bounding box center [139, 324] width 65 height 494
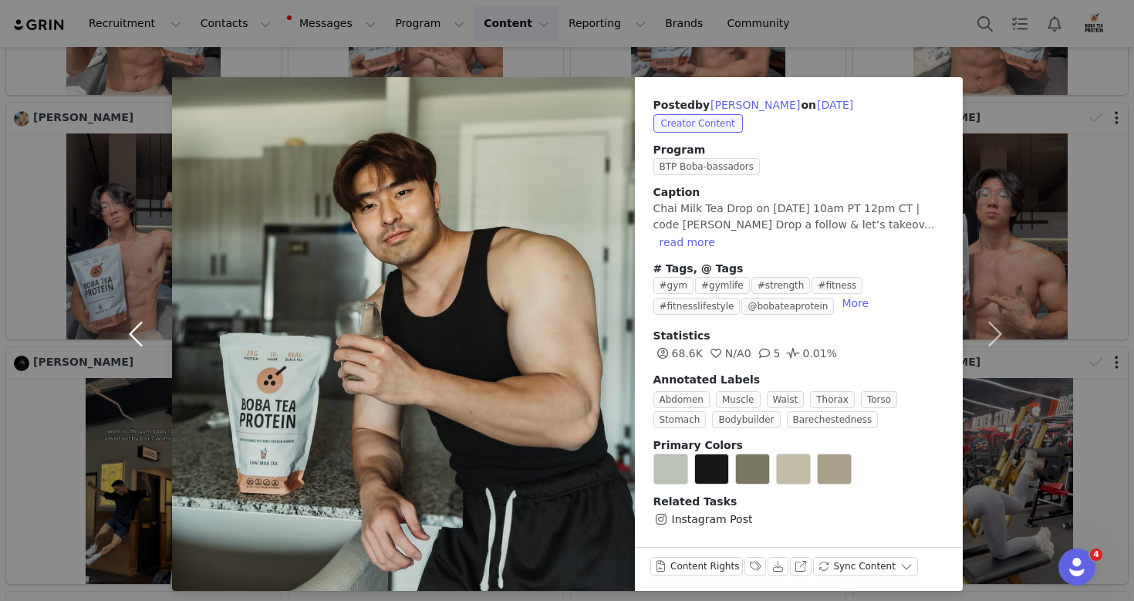
click at [155, 305] on button "button" at bounding box center [139, 334] width 65 height 514
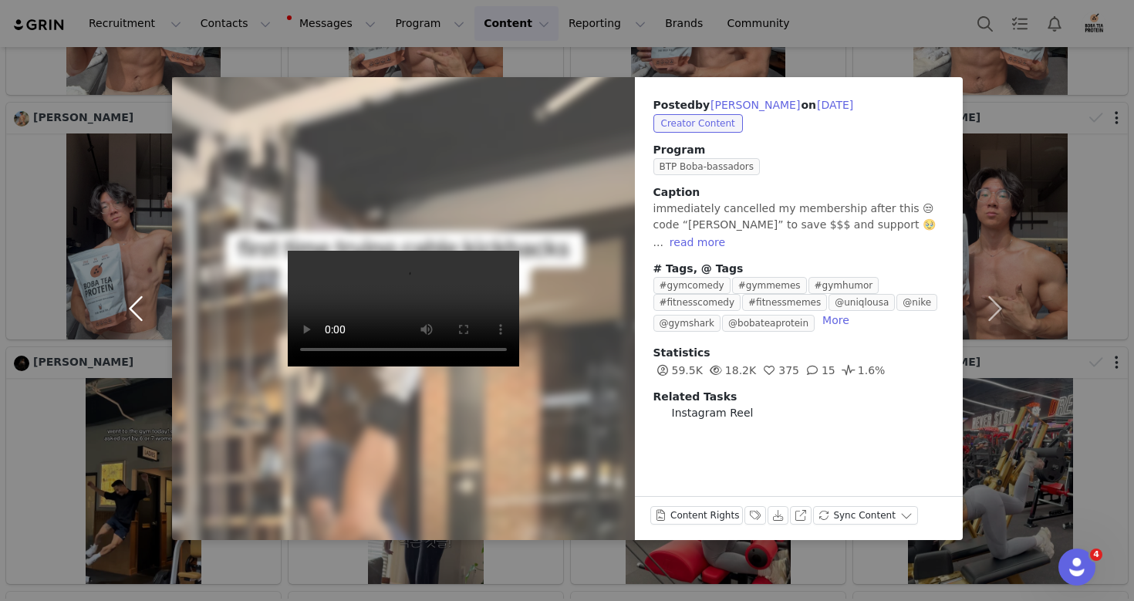
click at [155, 305] on button "button" at bounding box center [139, 308] width 65 height 463
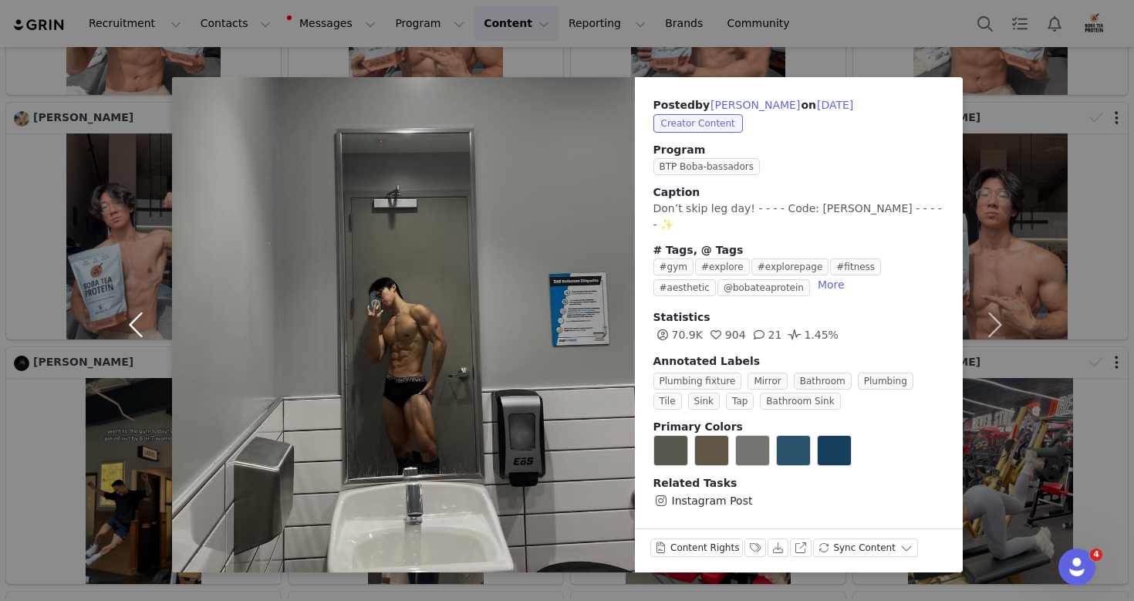
click at [155, 305] on button "button" at bounding box center [139, 324] width 65 height 495
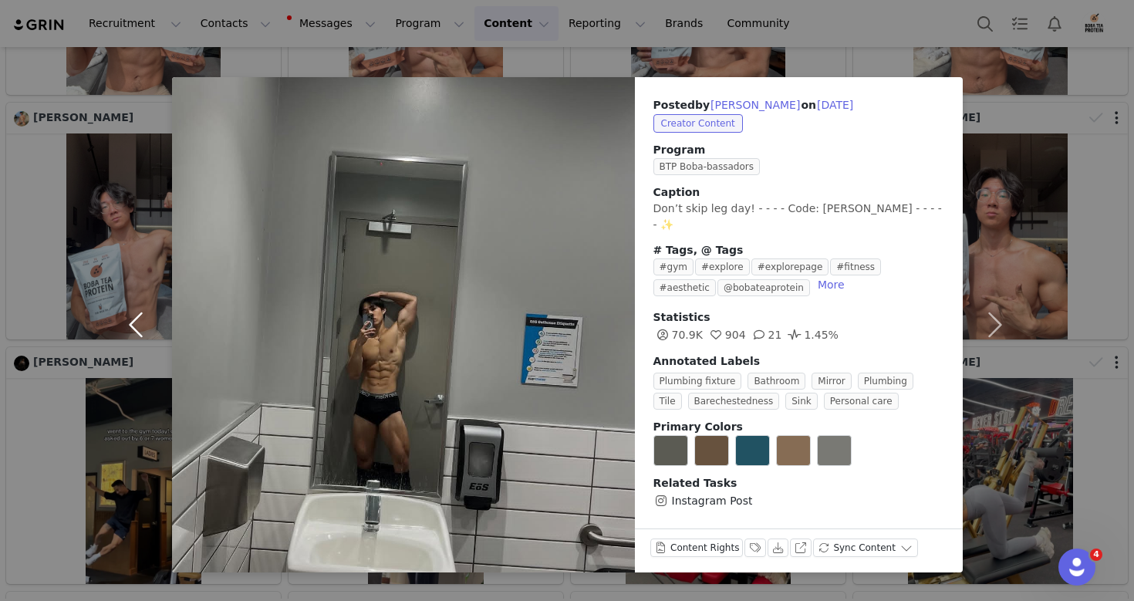
click at [155, 305] on button "button" at bounding box center [139, 324] width 65 height 495
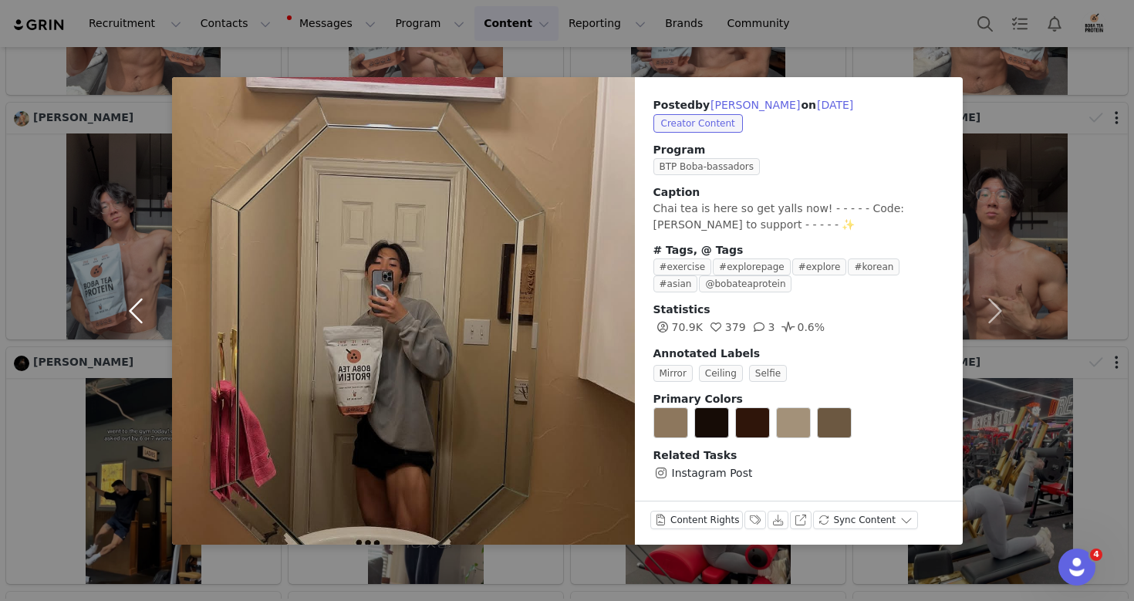
click at [155, 305] on button "button" at bounding box center [139, 311] width 65 height 468
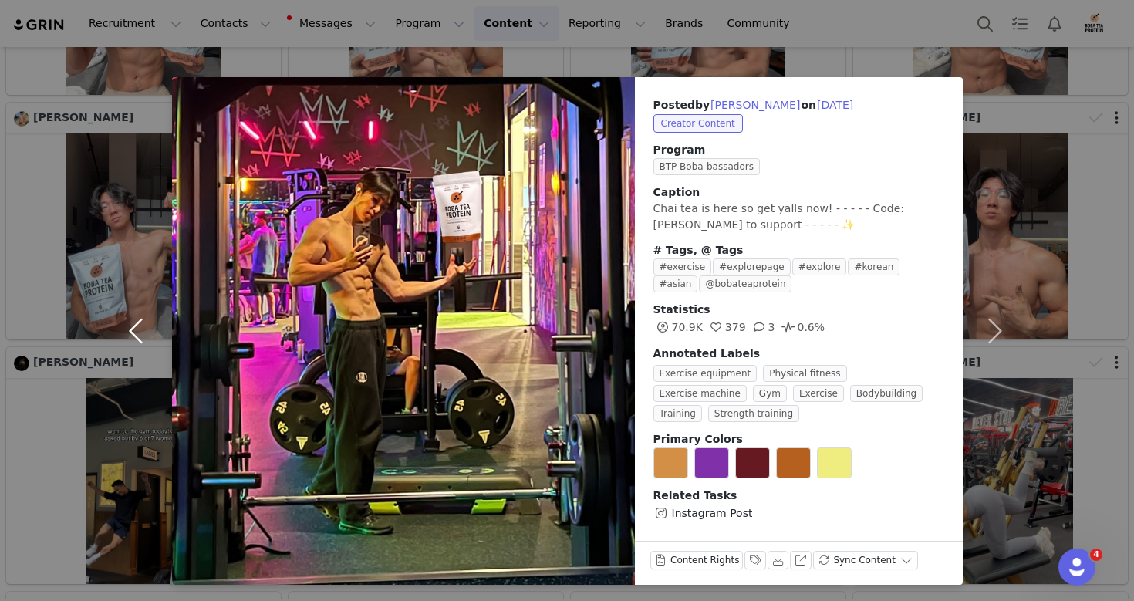
click at [155, 305] on button "button" at bounding box center [139, 331] width 65 height 508
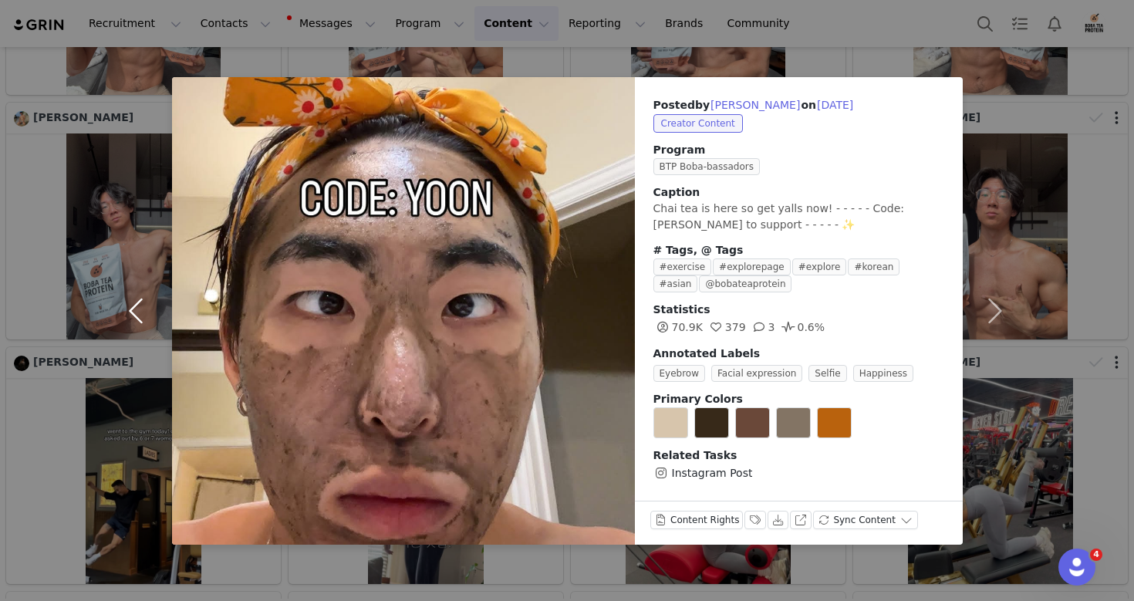
click at [155, 305] on button "button" at bounding box center [139, 311] width 65 height 468
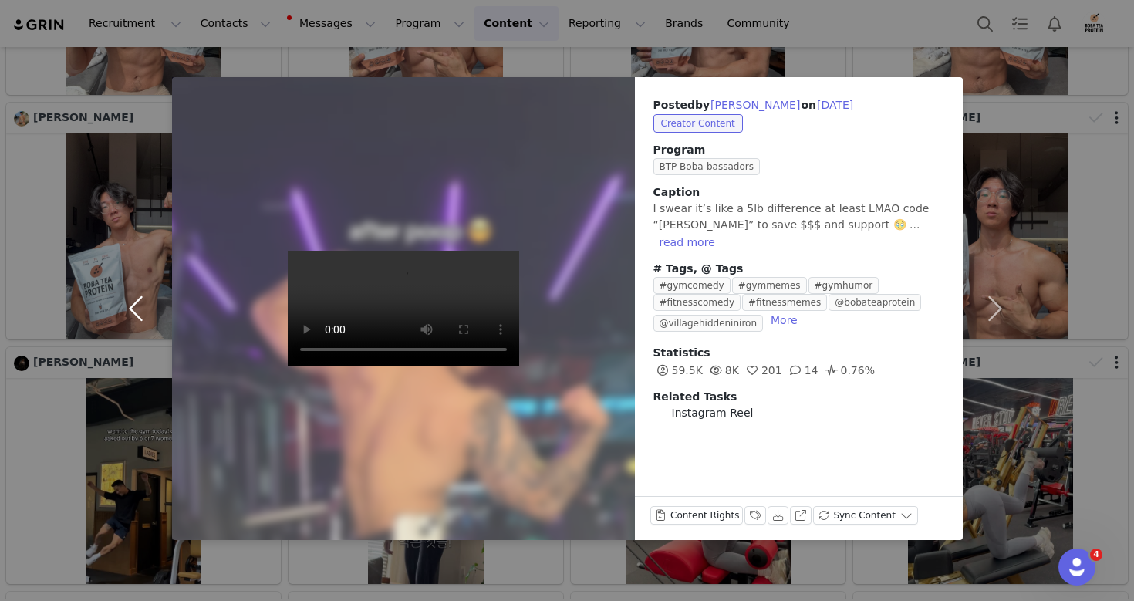
click at [155, 305] on button "button" at bounding box center [139, 308] width 65 height 463
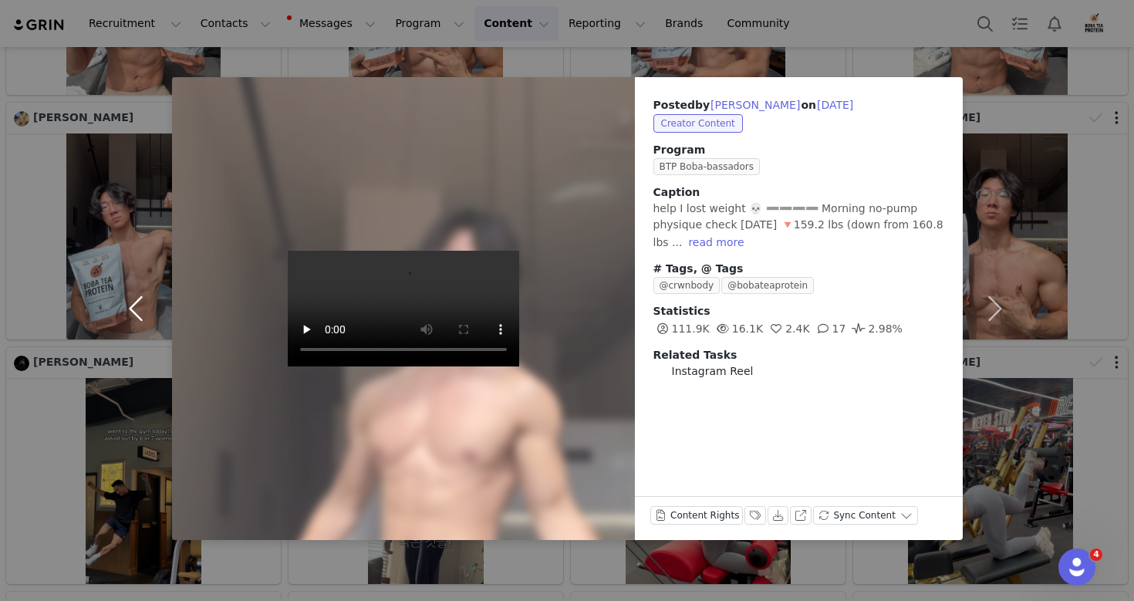
click at [155, 305] on button "button" at bounding box center [139, 308] width 65 height 463
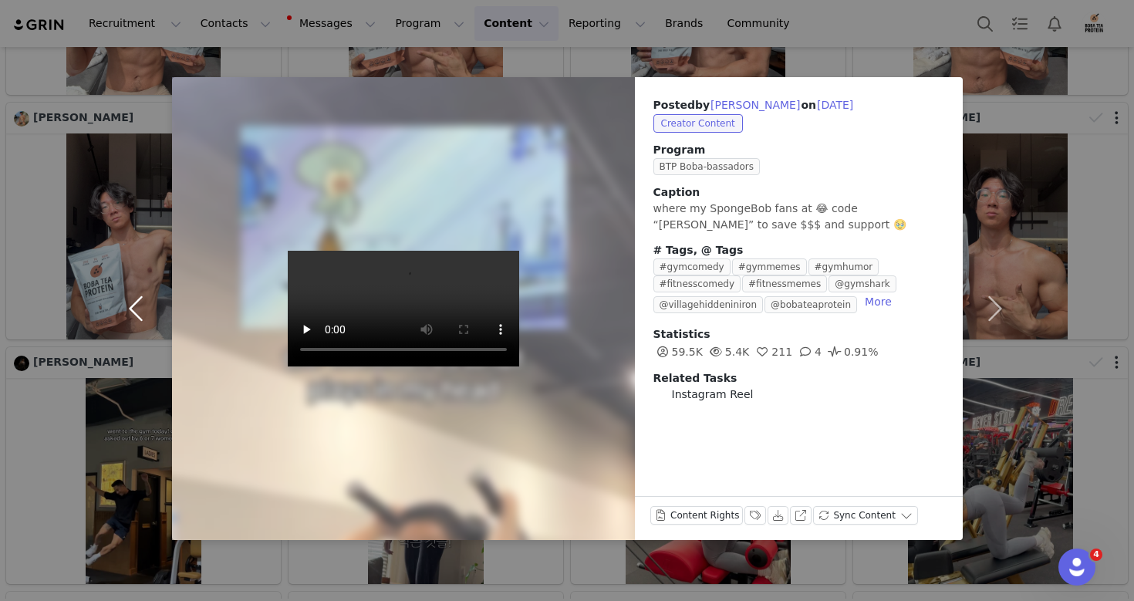
click at [155, 305] on button "button" at bounding box center [139, 308] width 65 height 463
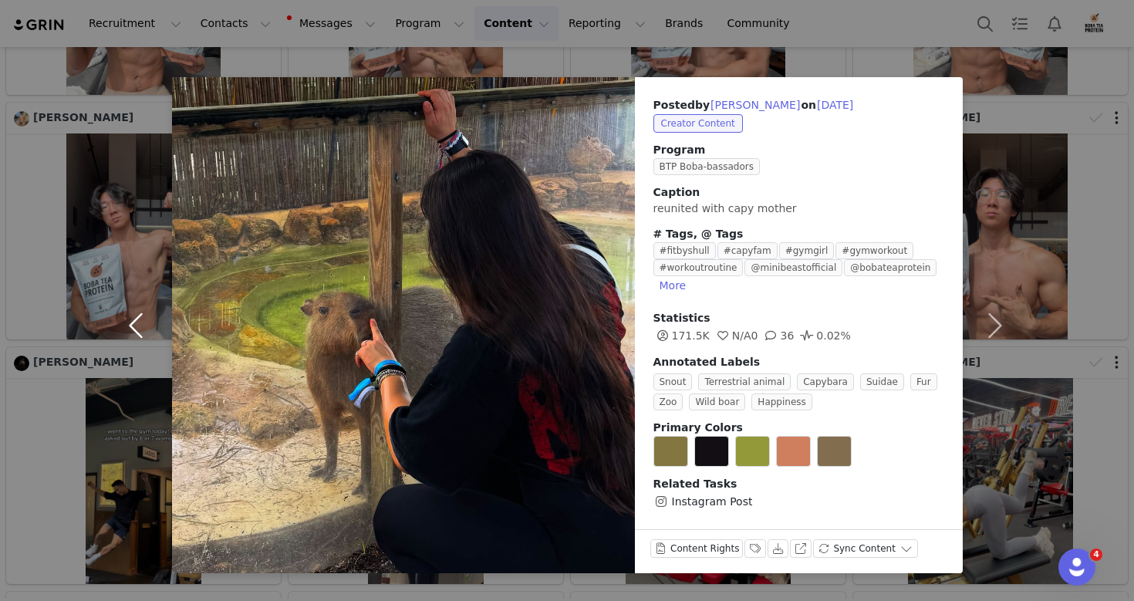
click at [155, 305] on button "button" at bounding box center [139, 325] width 65 height 496
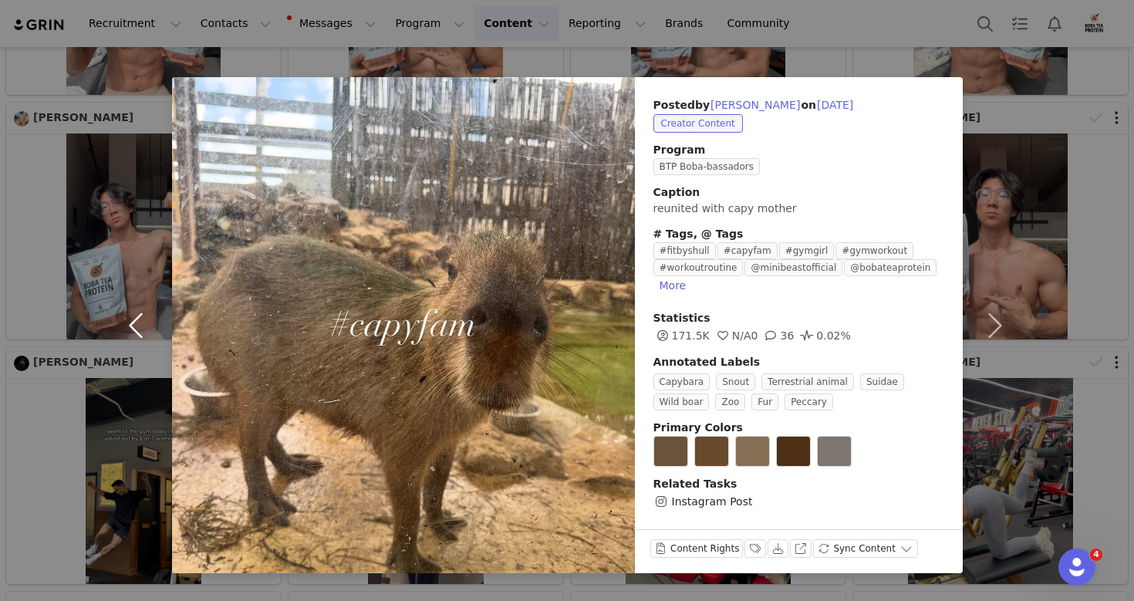
click at [155, 305] on button "button" at bounding box center [139, 325] width 65 height 496
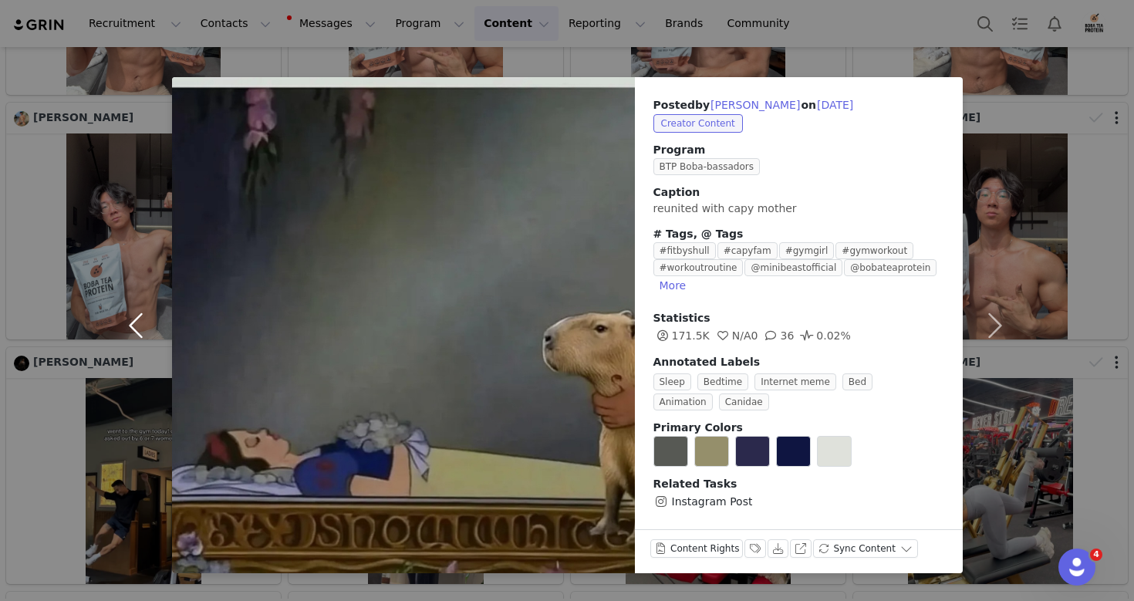
click at [155, 305] on button "button" at bounding box center [139, 325] width 65 height 496
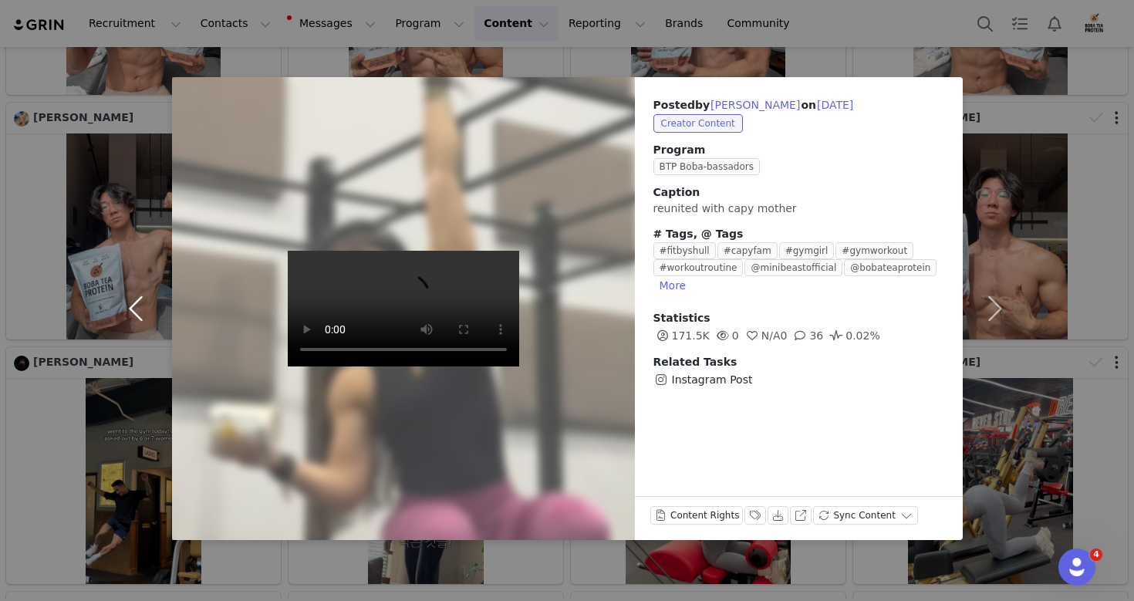
click at [155, 305] on button "button" at bounding box center [139, 308] width 65 height 463
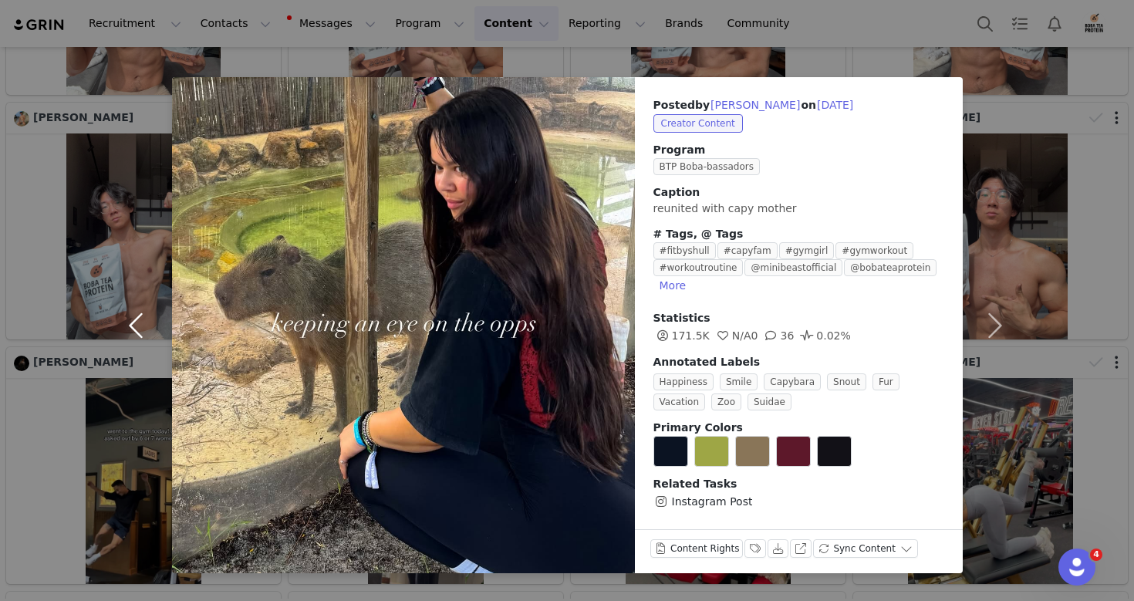
click at [155, 305] on button "button" at bounding box center [139, 325] width 65 height 496
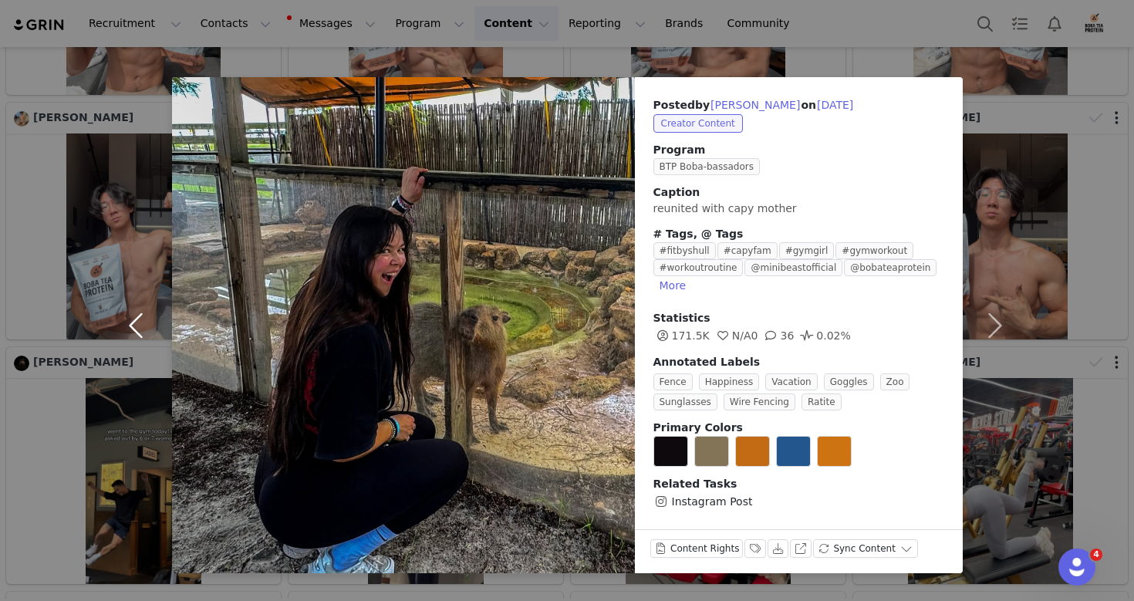
click at [155, 305] on button "button" at bounding box center [139, 325] width 65 height 496
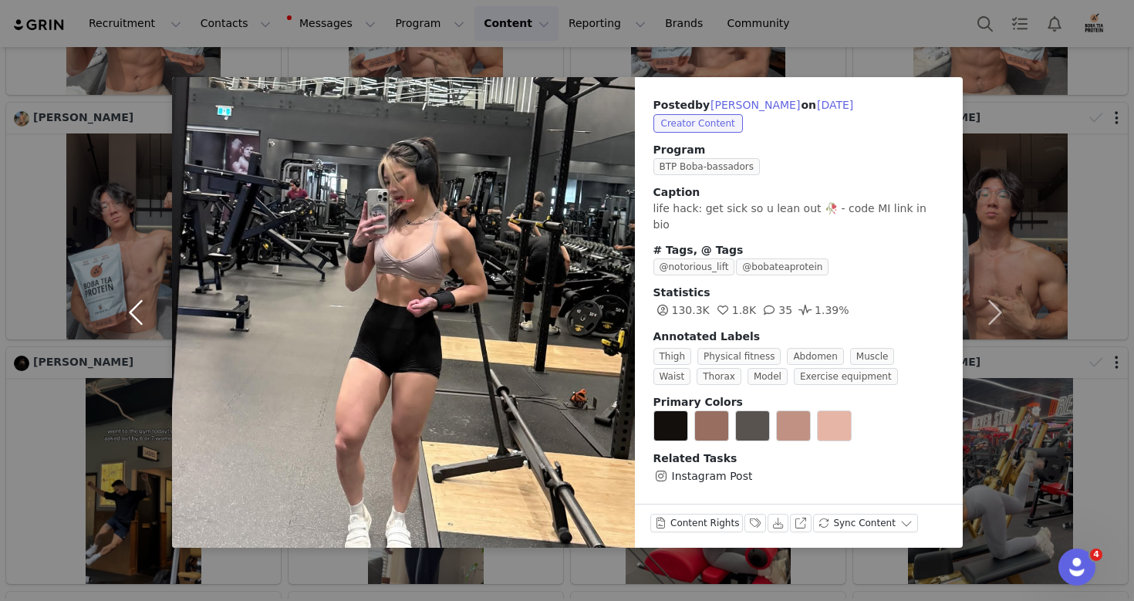
click at [155, 305] on button "button" at bounding box center [139, 312] width 65 height 471
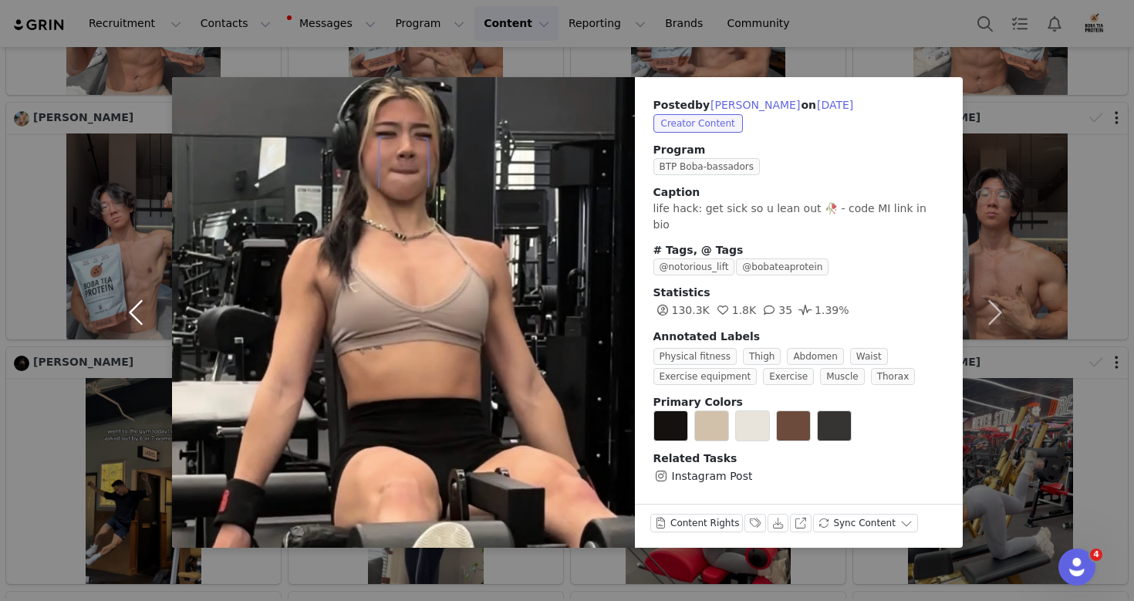
click at [155, 305] on button "button" at bounding box center [139, 312] width 65 height 471
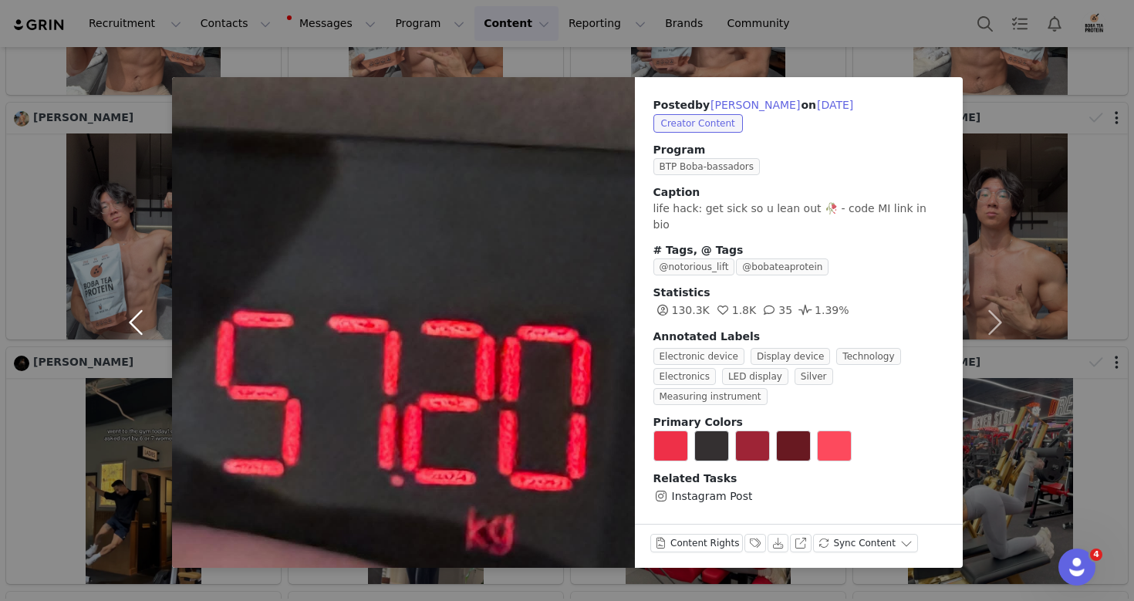
click at [155, 305] on button "button" at bounding box center [139, 322] width 65 height 491
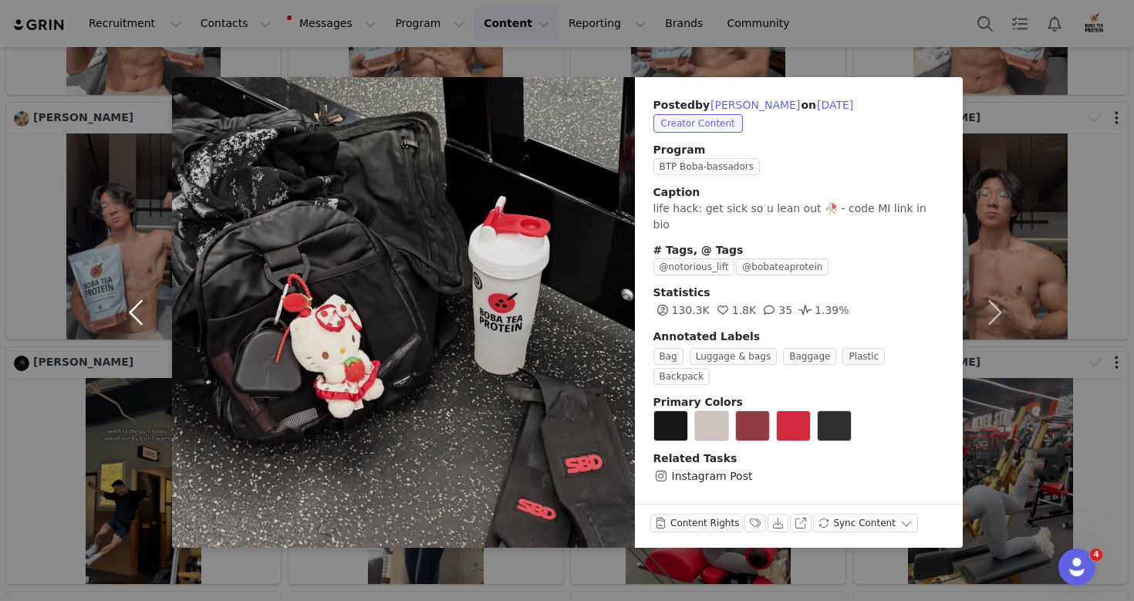
click at [155, 305] on button "button" at bounding box center [139, 312] width 65 height 471
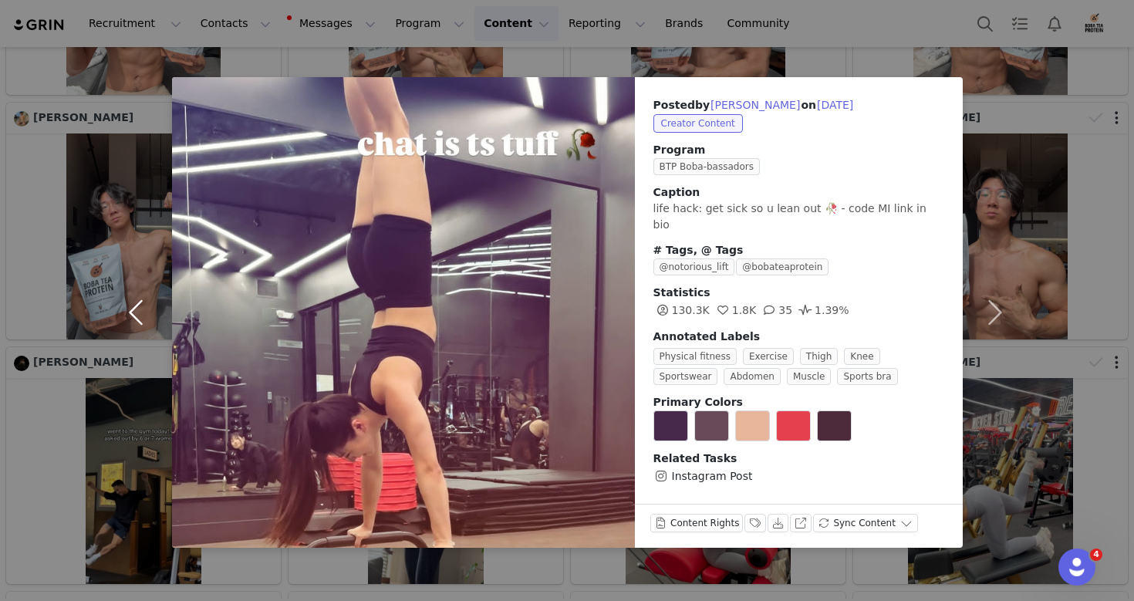
click at [155, 305] on button "button" at bounding box center [139, 312] width 65 height 471
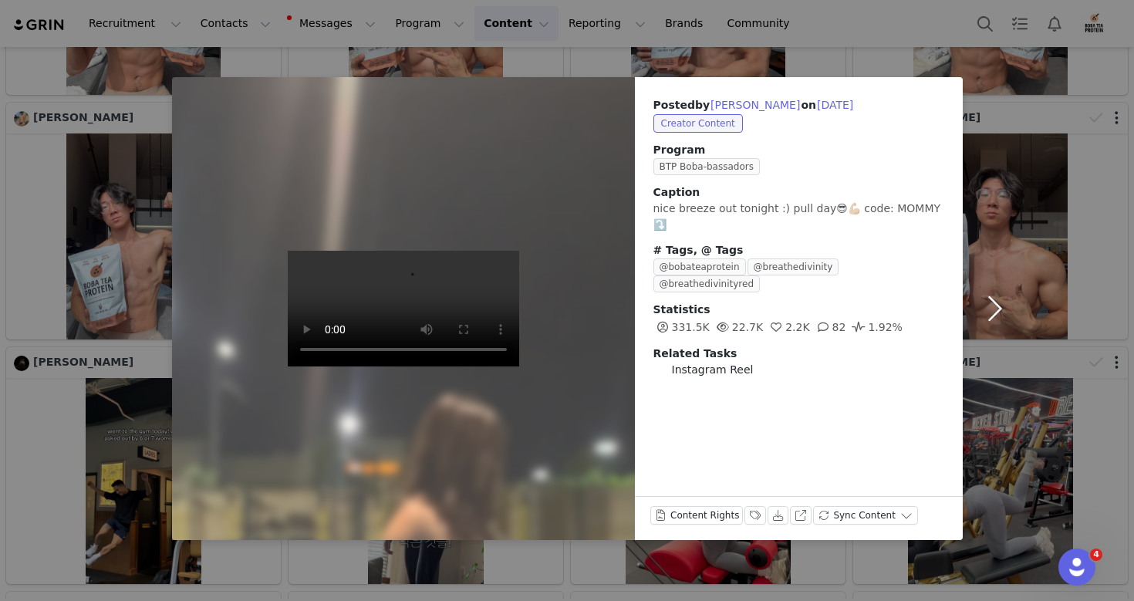
click at [155, 305] on div "Posted by [PERSON_NAME] on [DATE] Creator Content Program BTP Boba-bassadors Ca…" at bounding box center [567, 300] width 1134 height 601
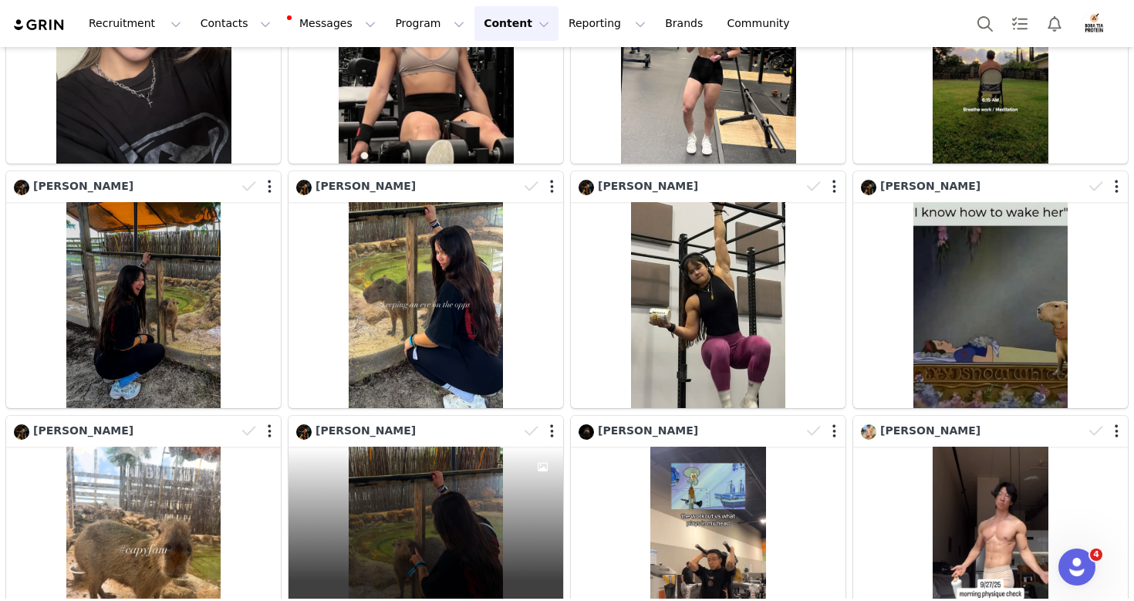
scroll to position [404, 0]
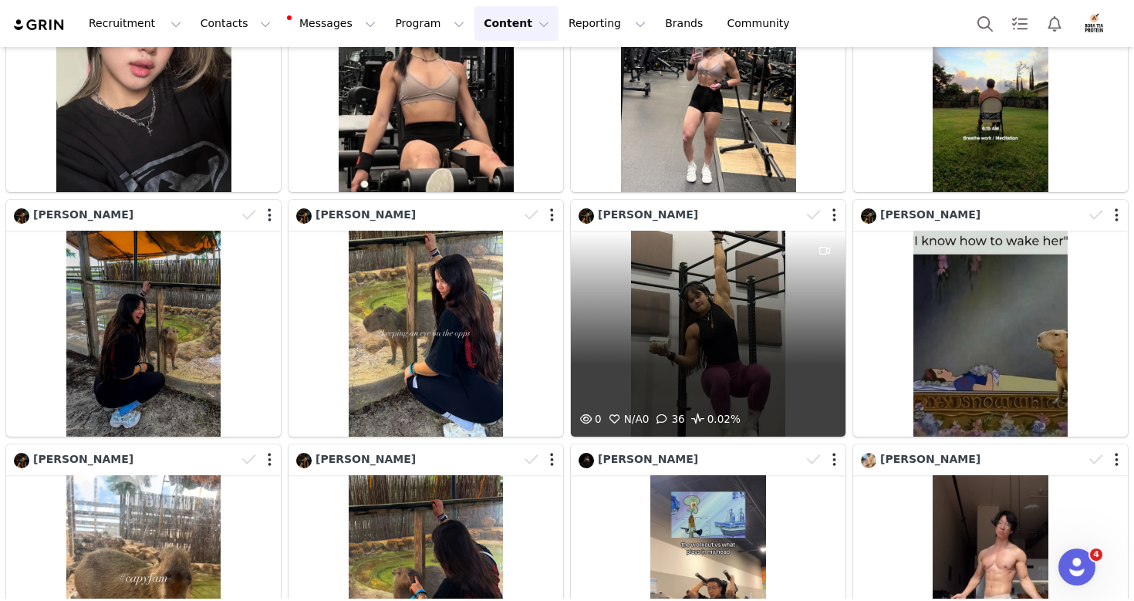
drag, startPoint x: 586, startPoint y: 265, endPoint x: 694, endPoint y: 305, distance: 115.9
click at [694, 305] on div "0 N/A 0 36 0.02%" at bounding box center [708, 334] width 275 height 206
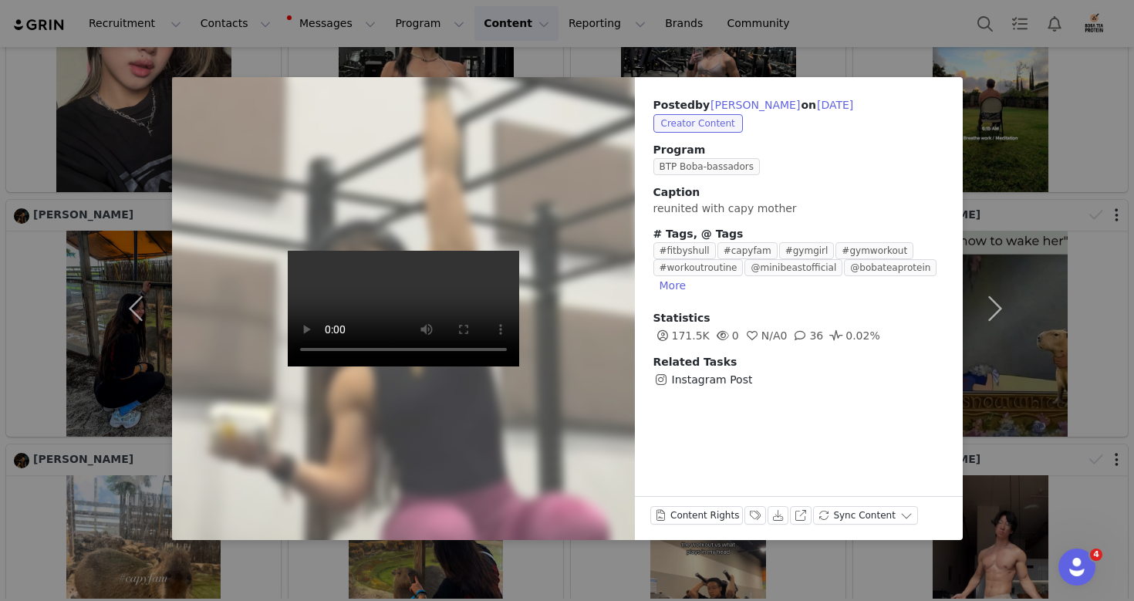
click at [717, 387] on span "Instagram Post" at bounding box center [712, 380] width 81 height 16
click at [1036, 38] on div "Posted by [PERSON_NAME] on [DATE] Creator Content Program BTP Boba-bassadors Ca…" at bounding box center [567, 300] width 1134 height 601
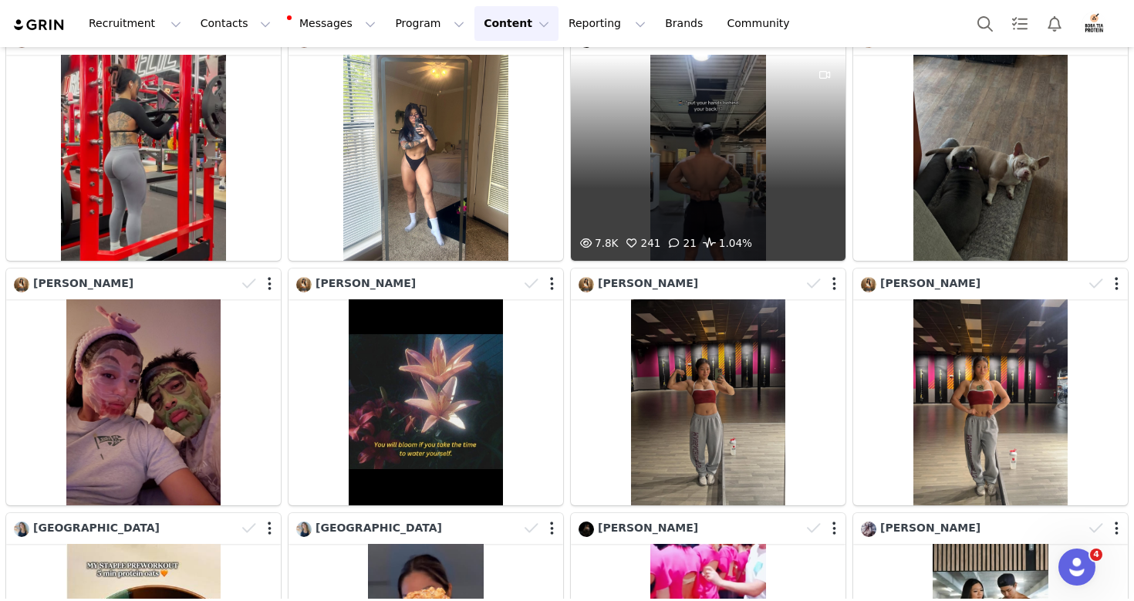
scroll to position [2750, 0]
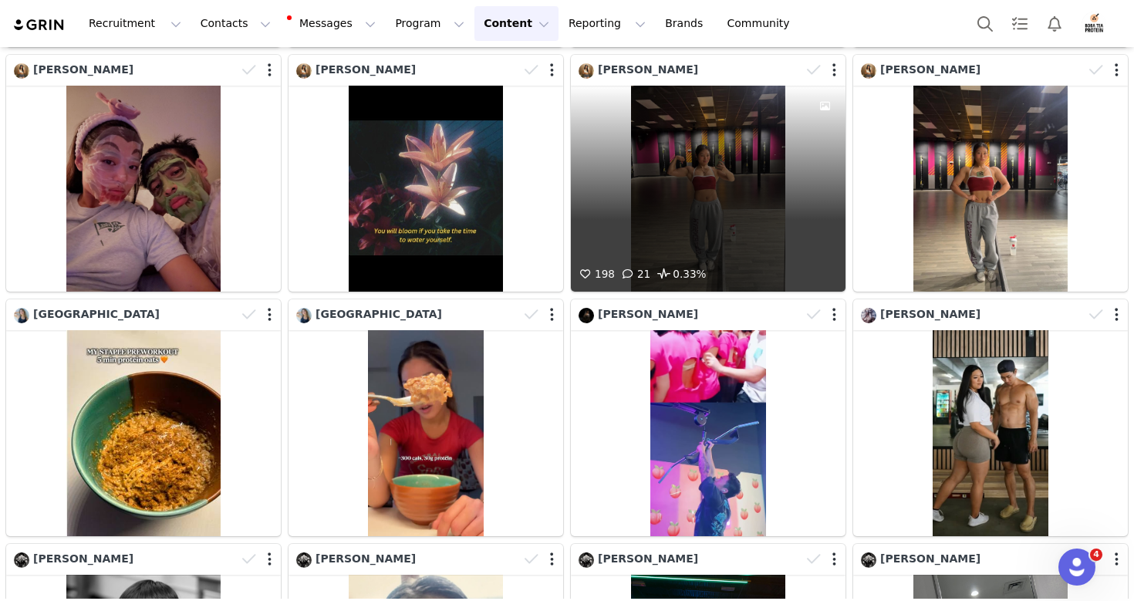
click at [711, 191] on div "198 21 0.33%" at bounding box center [708, 189] width 275 height 206
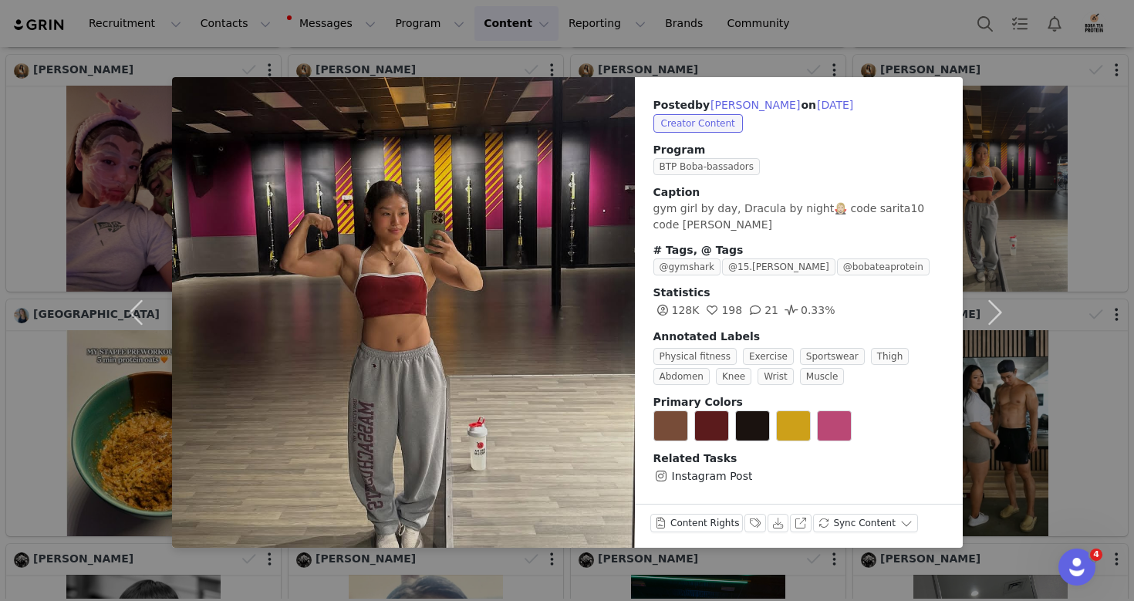
click at [430, 579] on div "Posted by [PERSON_NAME] on [DATE] Creator Content Program BTP Boba-bassadors Ca…" at bounding box center [567, 300] width 1134 height 601
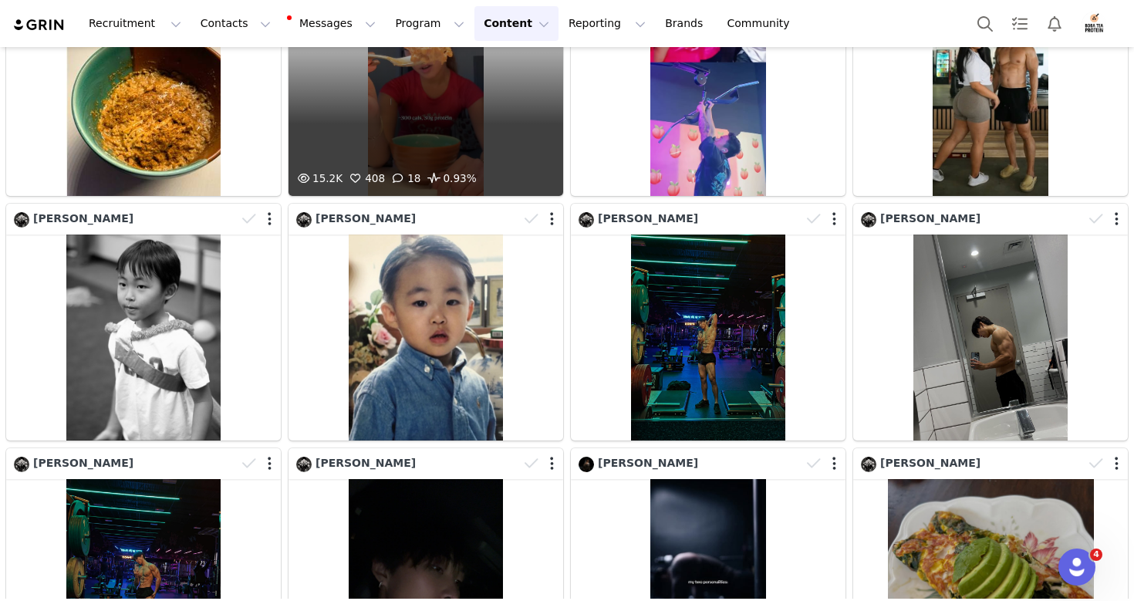
scroll to position [2918, 0]
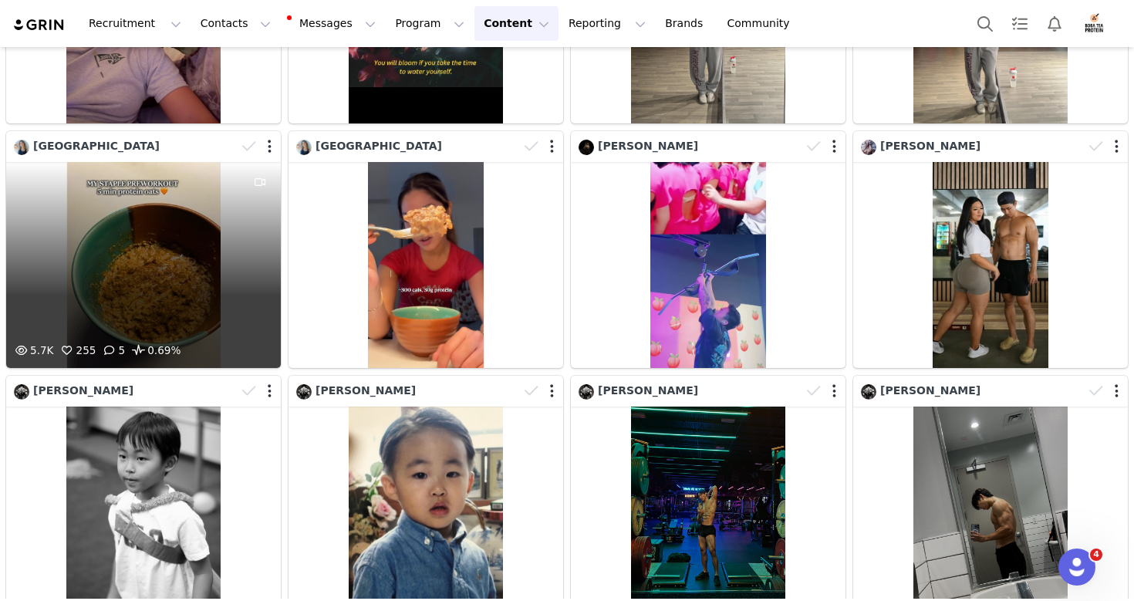
click at [216, 183] on div "5.7K 255 5 0.69%" at bounding box center [143, 265] width 275 height 206
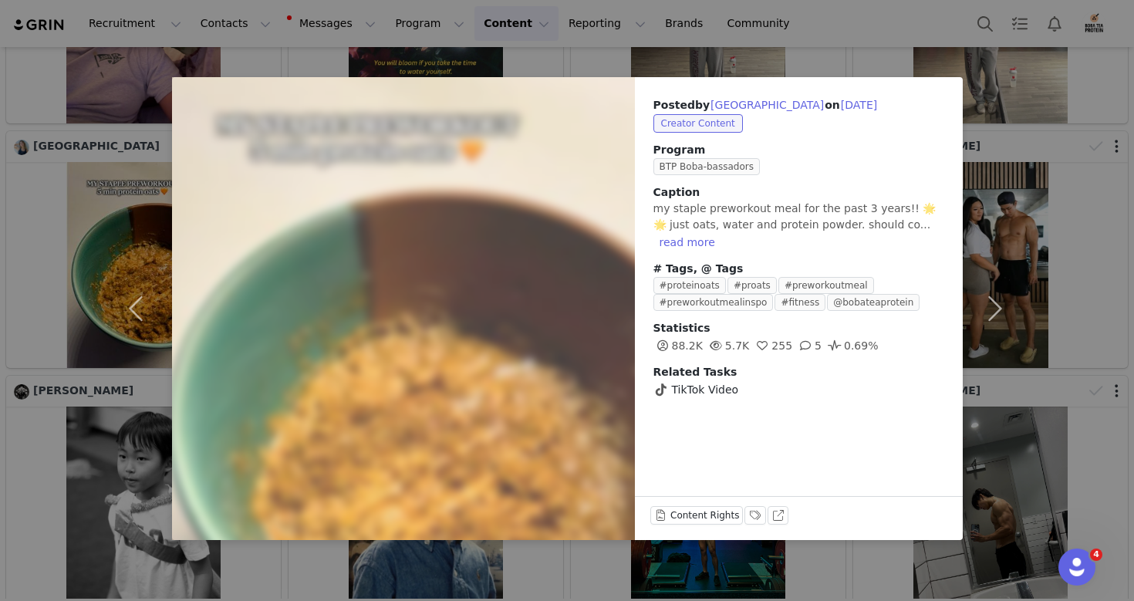
click at [522, 44] on div "Posted by Minju Park on [DATE] Creator Content Program BTP Boba-bassadors Capti…" at bounding box center [567, 300] width 1134 height 601
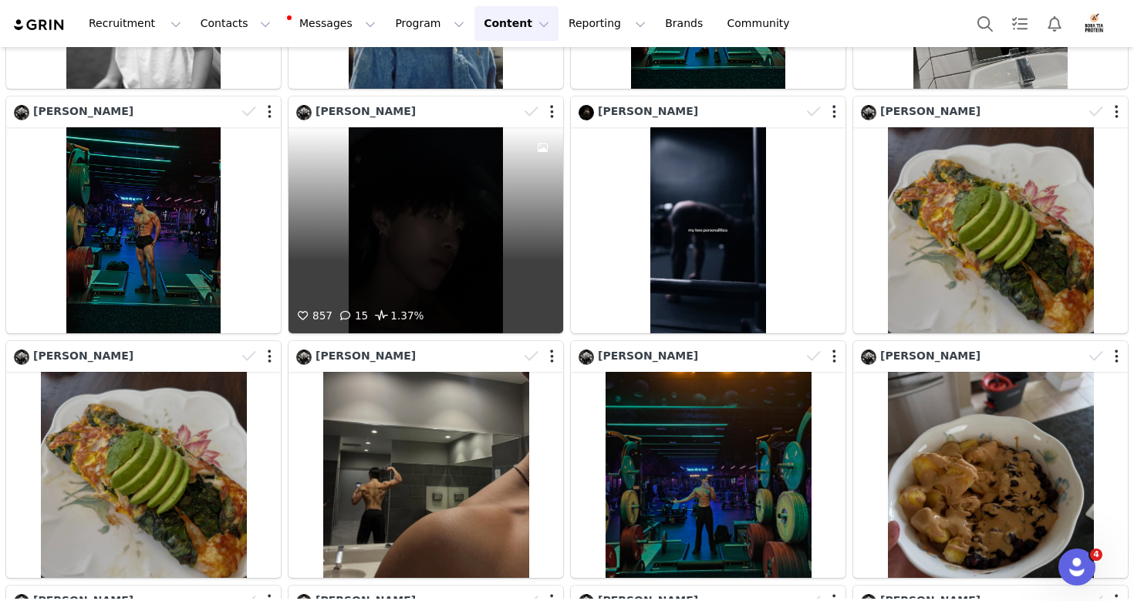
scroll to position [3779, 0]
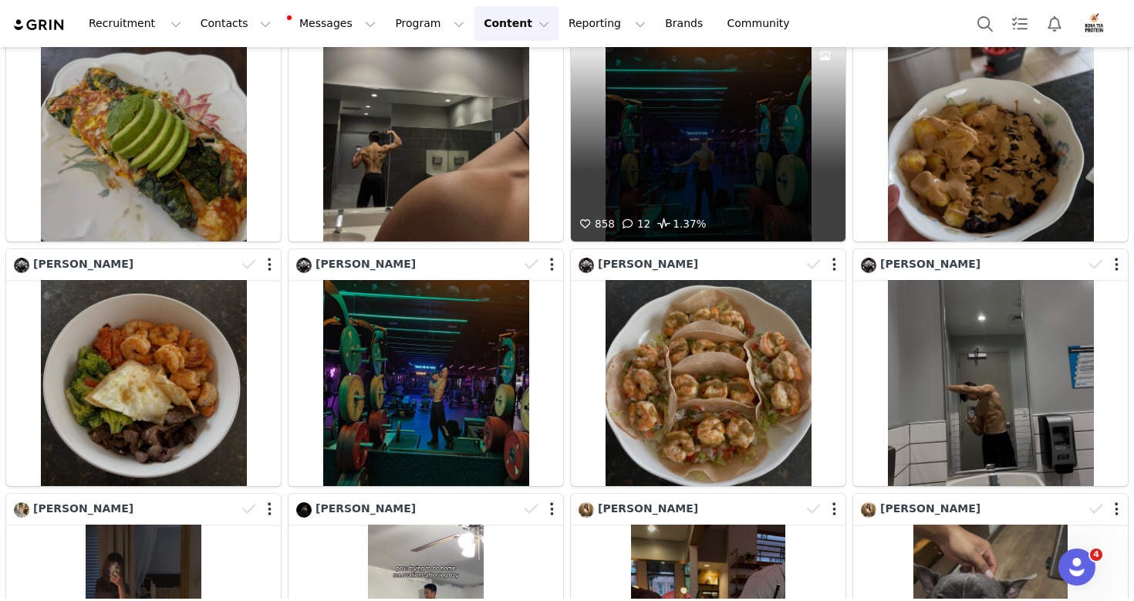
click at [658, 187] on div "858 12 1.37%" at bounding box center [708, 138] width 275 height 206
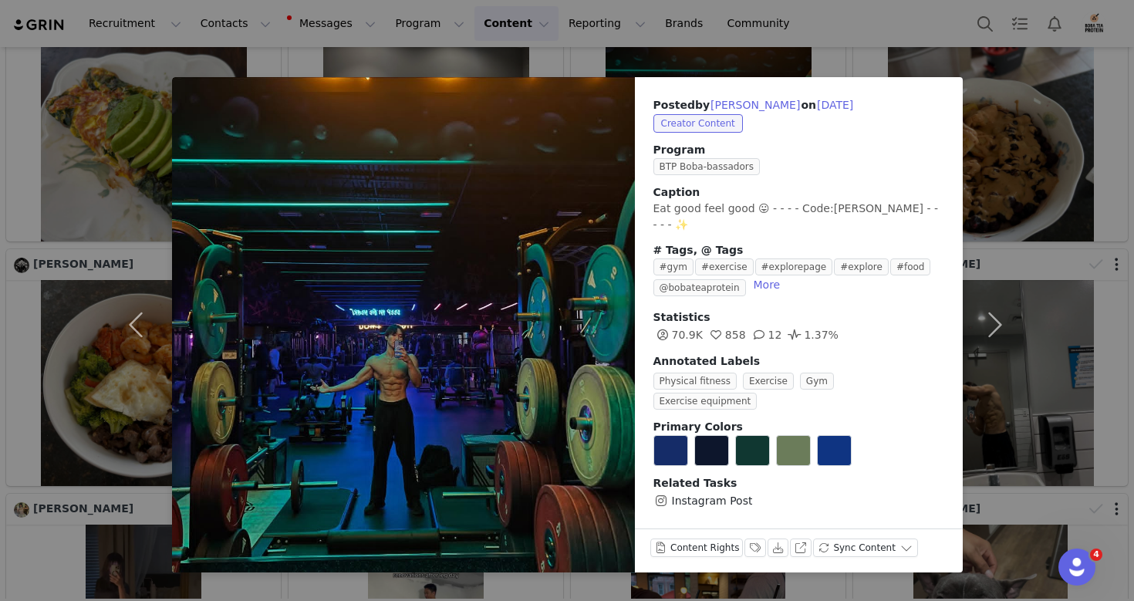
click at [775, 8] on div "Posted by [PERSON_NAME] on [DATE] Creator Content Program BTP Boba-bassadors Ca…" at bounding box center [567, 300] width 1134 height 601
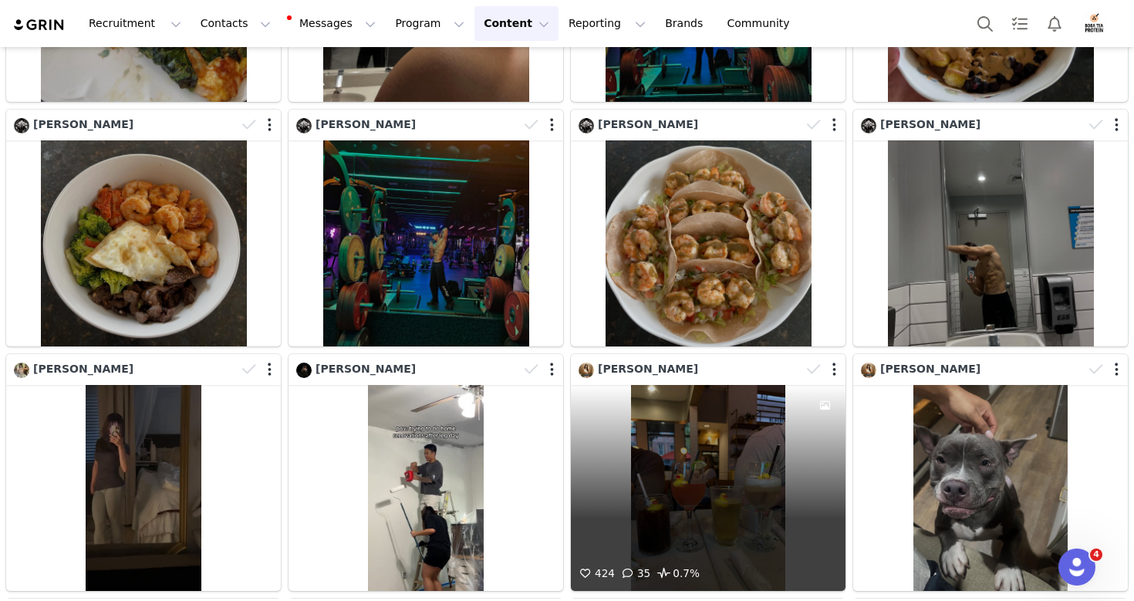
scroll to position [4267, 0]
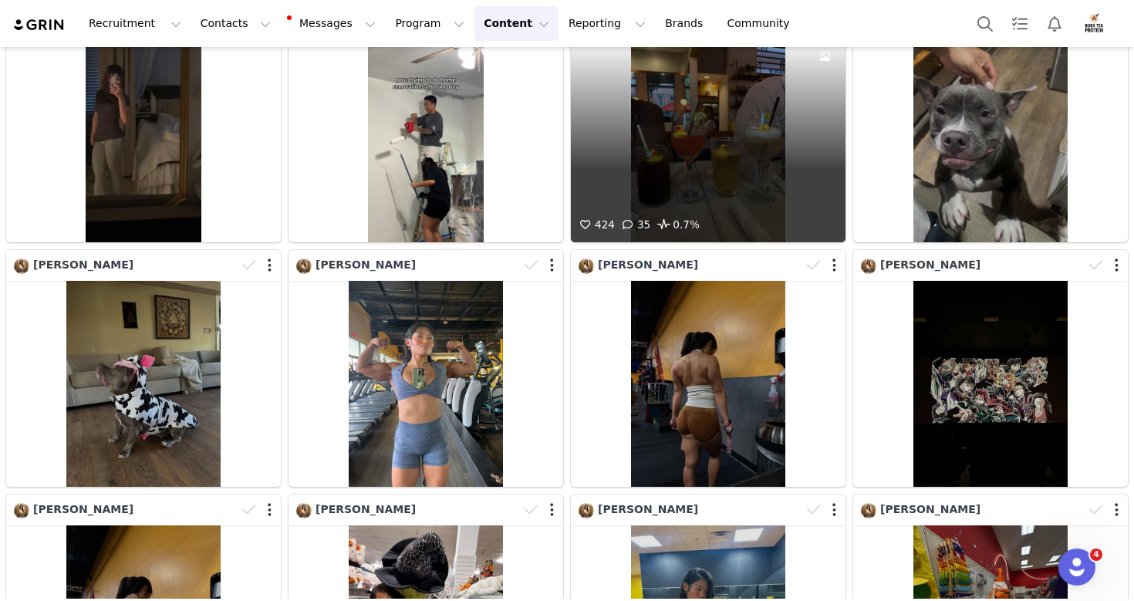
click at [746, 123] on div "424 35 0.7%" at bounding box center [708, 139] width 275 height 206
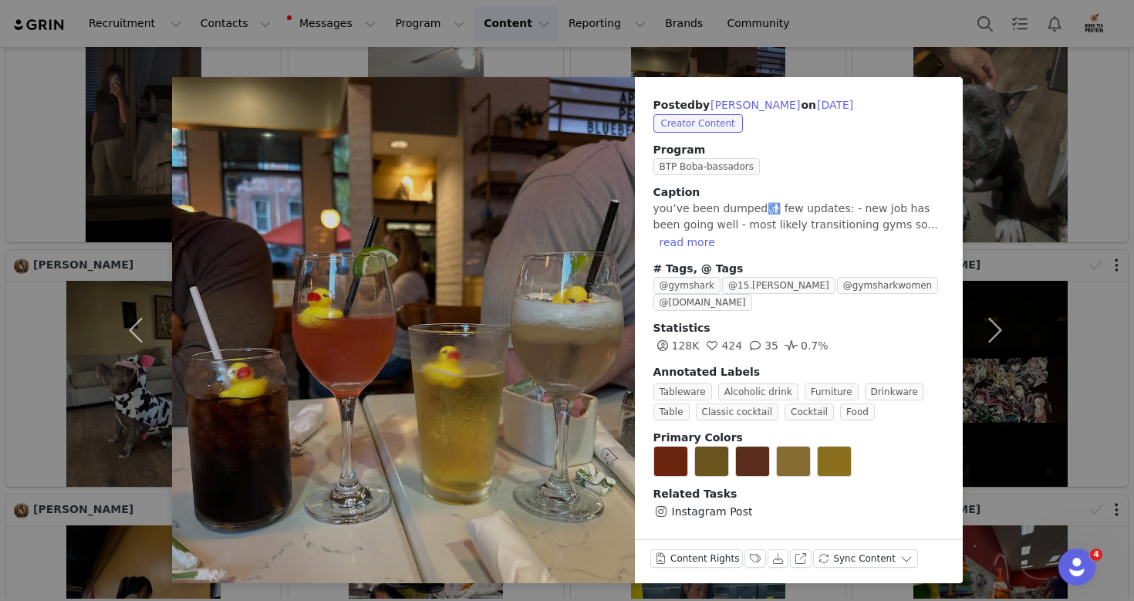
click at [758, 52] on div "Posted by [PERSON_NAME] on [DATE] Creator Content Program BTP Boba-bassadors Ca…" at bounding box center [567, 300] width 1134 height 601
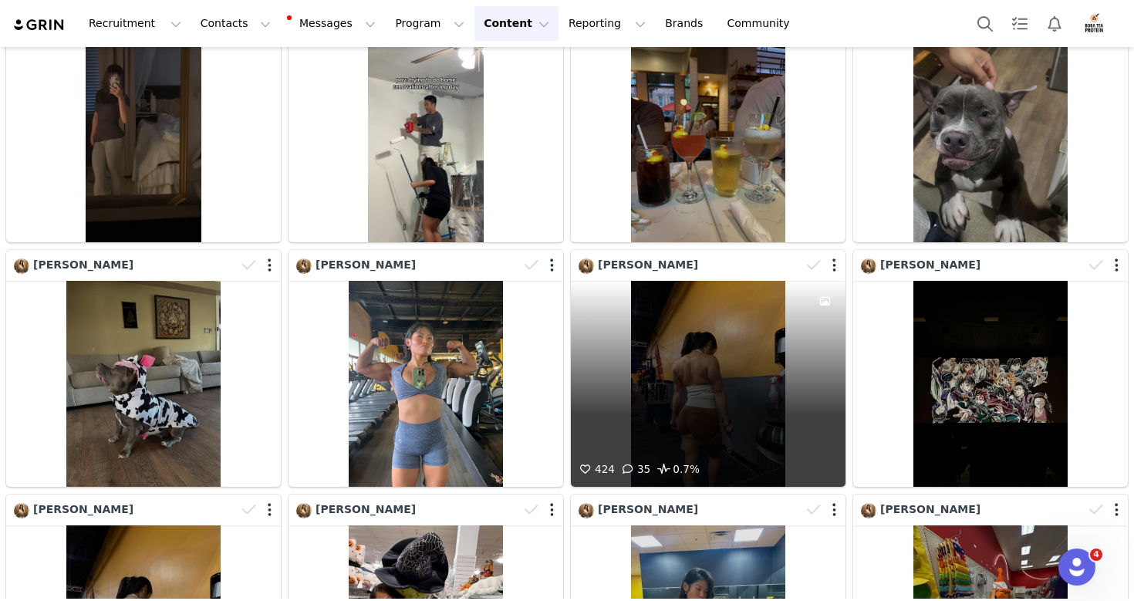
click at [631, 394] on div "424 35 0.7%" at bounding box center [708, 384] width 275 height 206
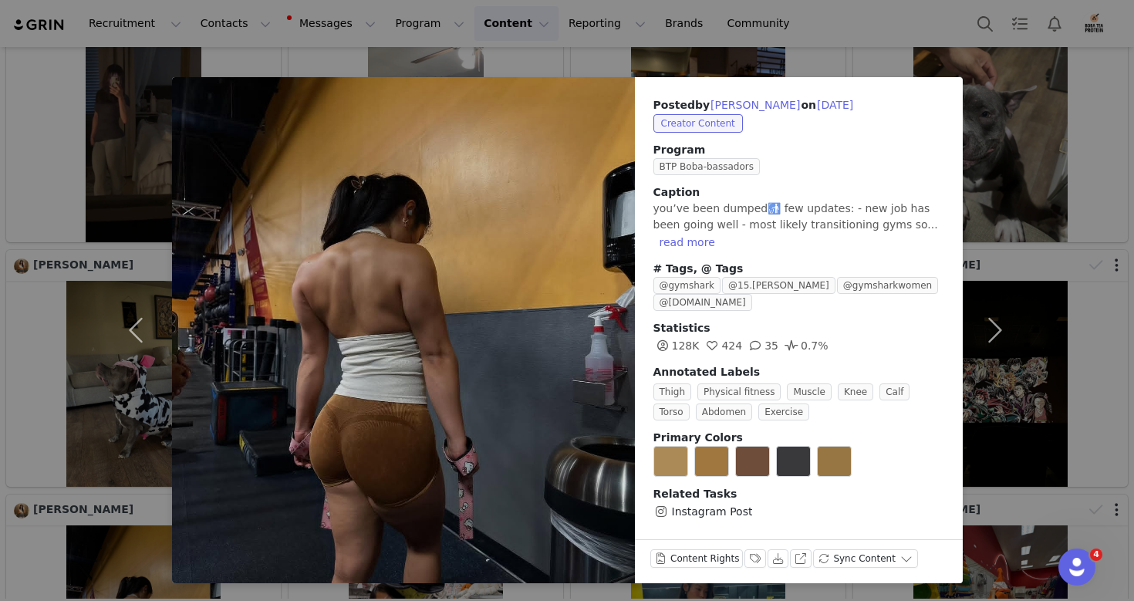
click at [677, 33] on div "Posted by [PERSON_NAME] on [DATE] Creator Content Program BTP Boba-bassadors Ca…" at bounding box center [567, 300] width 1134 height 601
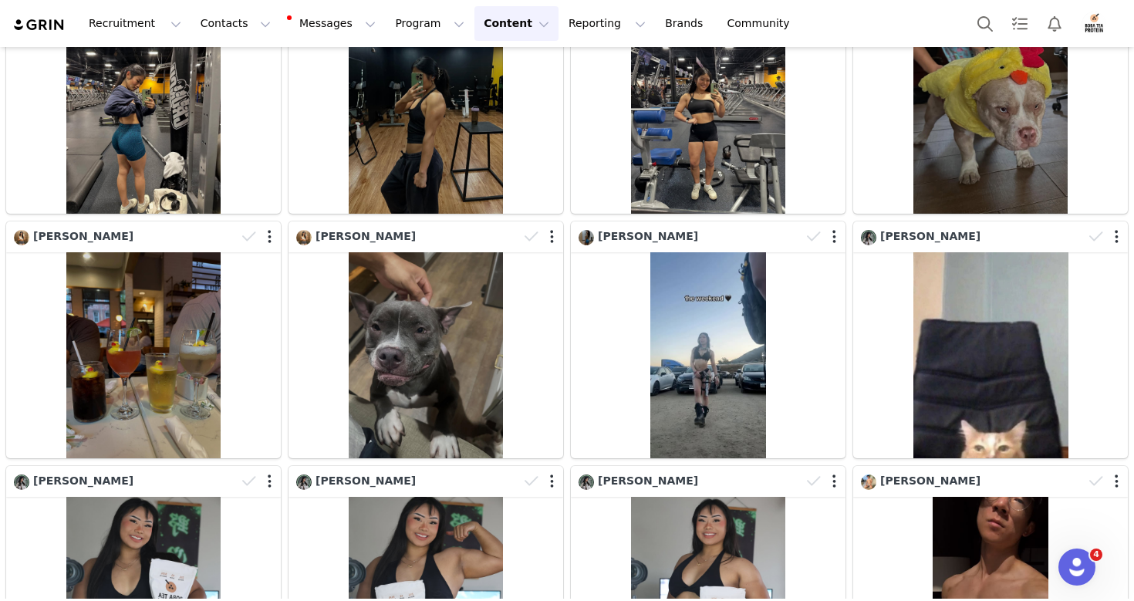
scroll to position [5277, 0]
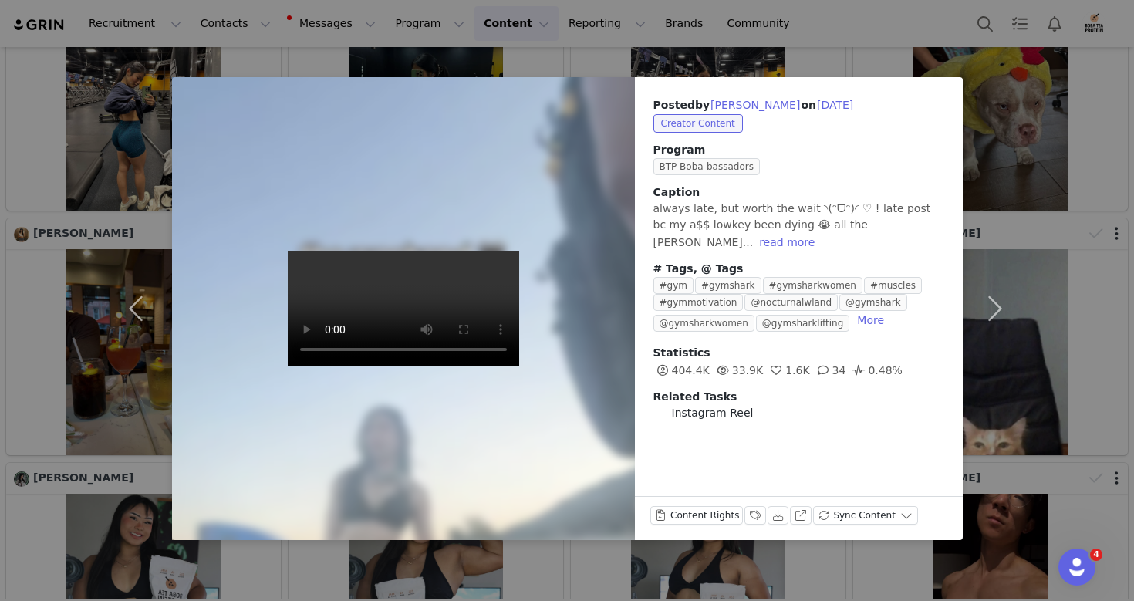
click at [635, 69] on div "Posted by [PERSON_NAME] on [DATE] Creator Content Program BTP Boba-bassadors Ca…" at bounding box center [567, 300] width 1134 height 601
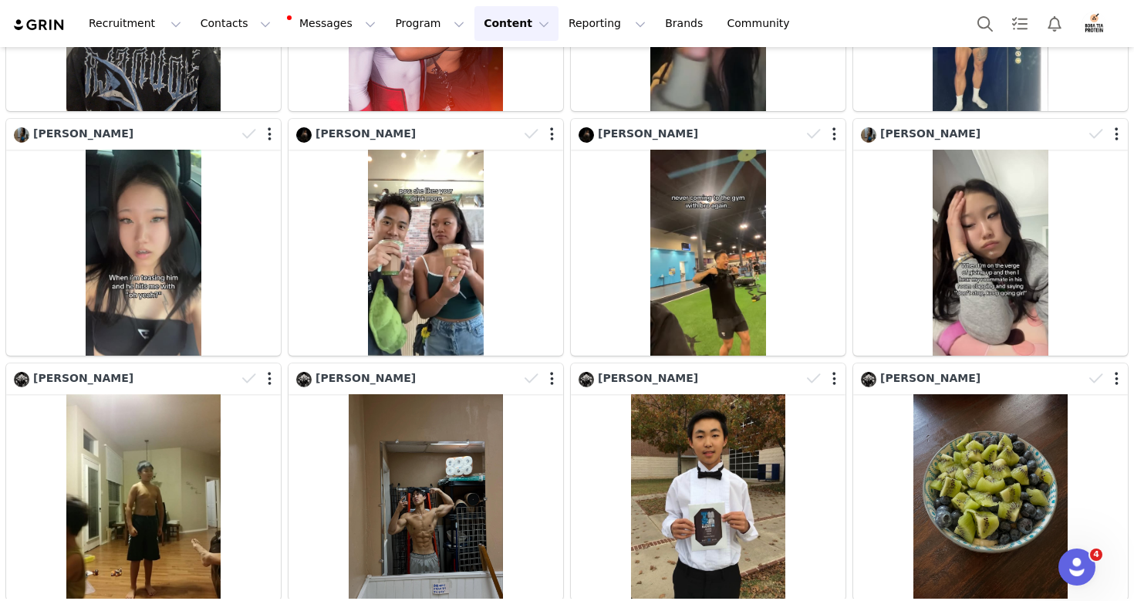
scroll to position [10538, 0]
